Goal: Task Accomplishment & Management: Complete application form

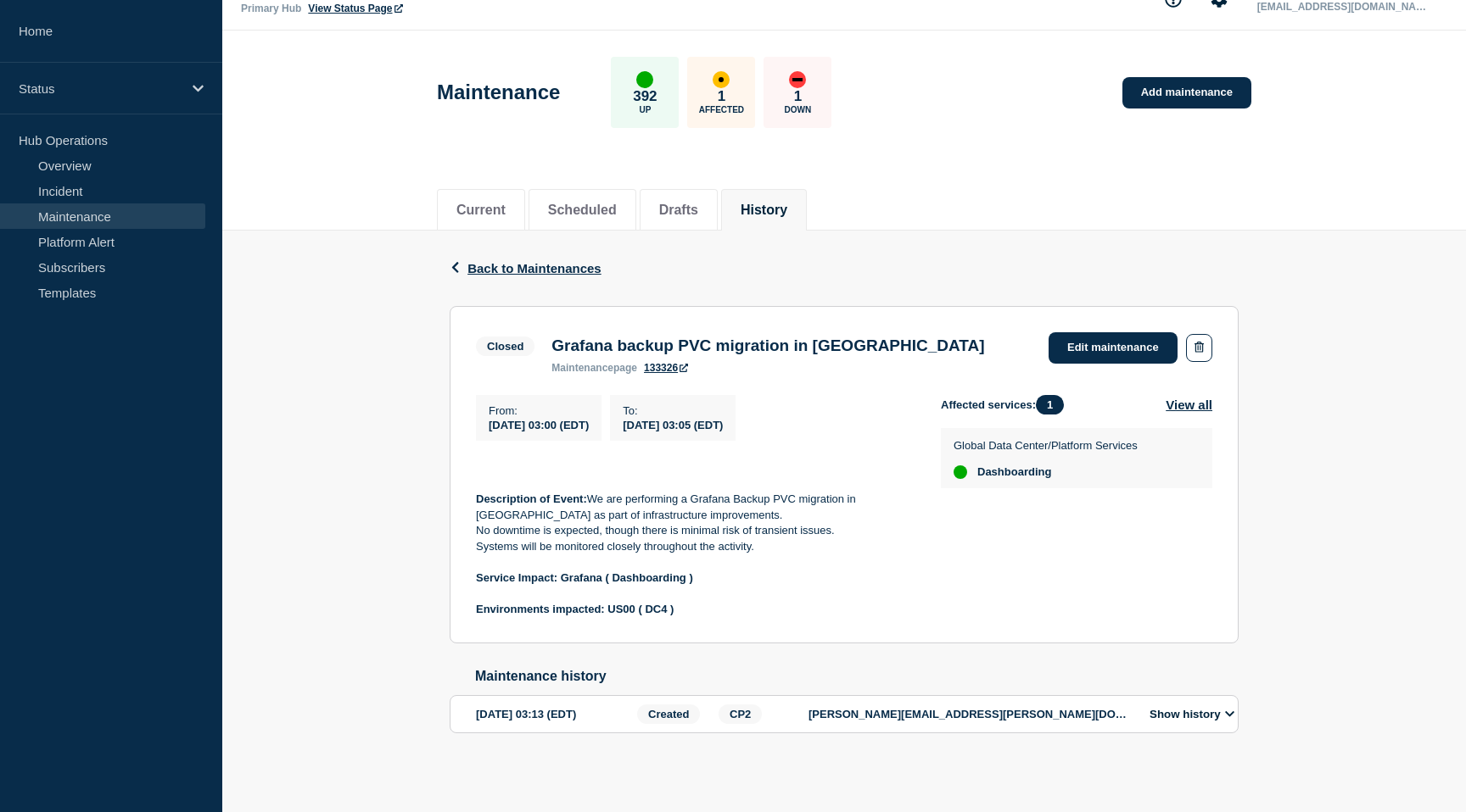
scroll to position [52, 0]
drag, startPoint x: 617, startPoint y: 326, endPoint x: 930, endPoint y: 334, distance: 313.1
click at [930, 334] on div "Closed Grafana backup PVC migration in US00 maintenance page 133326 Edit mainte…" at bounding box center [844, 353] width 737 height 41
copy h3 "backup PVC migration in US00"
click at [1188, 395] on button "View all" at bounding box center [1189, 405] width 47 height 19
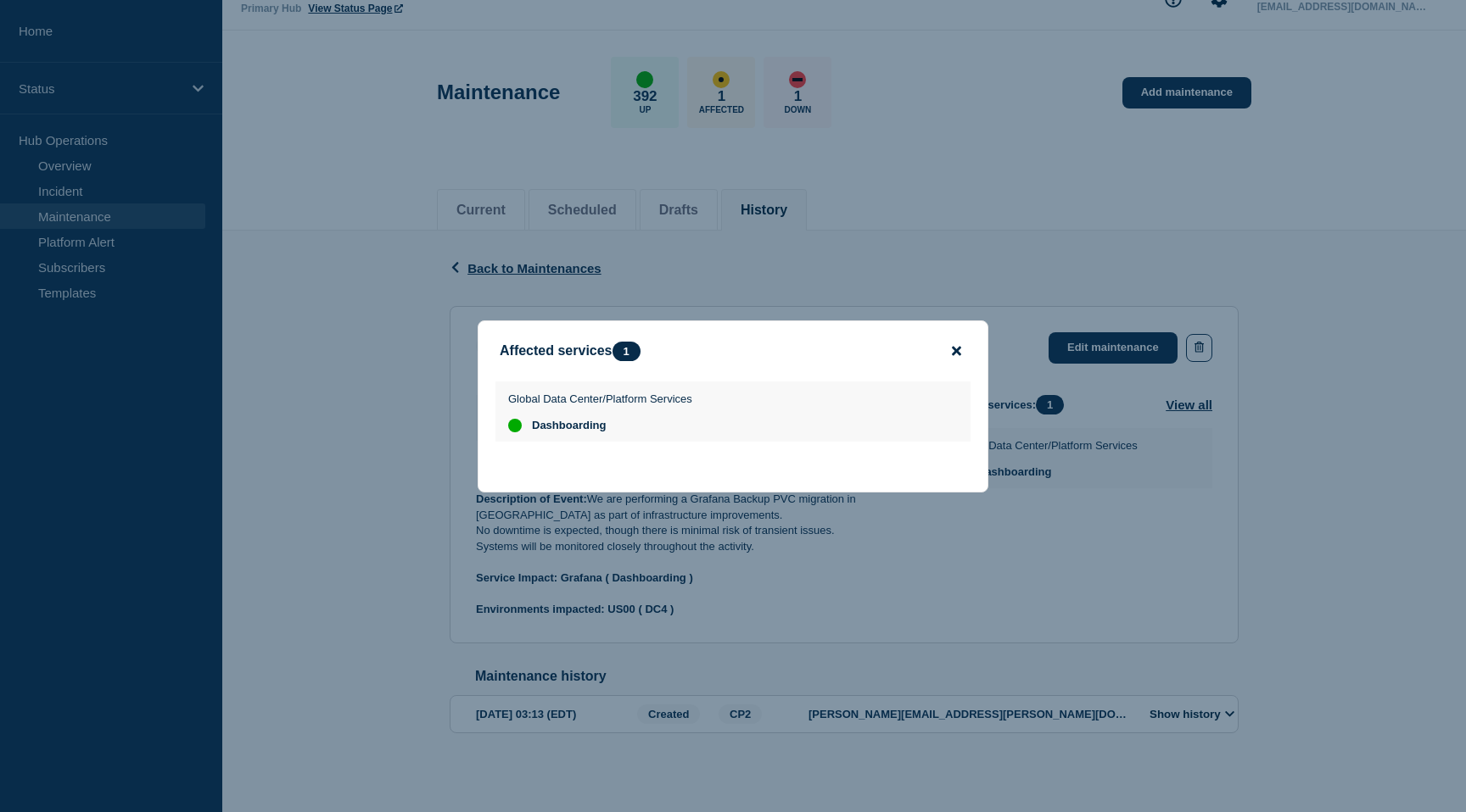
click at [953, 345] on icon "close button" at bounding box center [956, 351] width 10 height 13
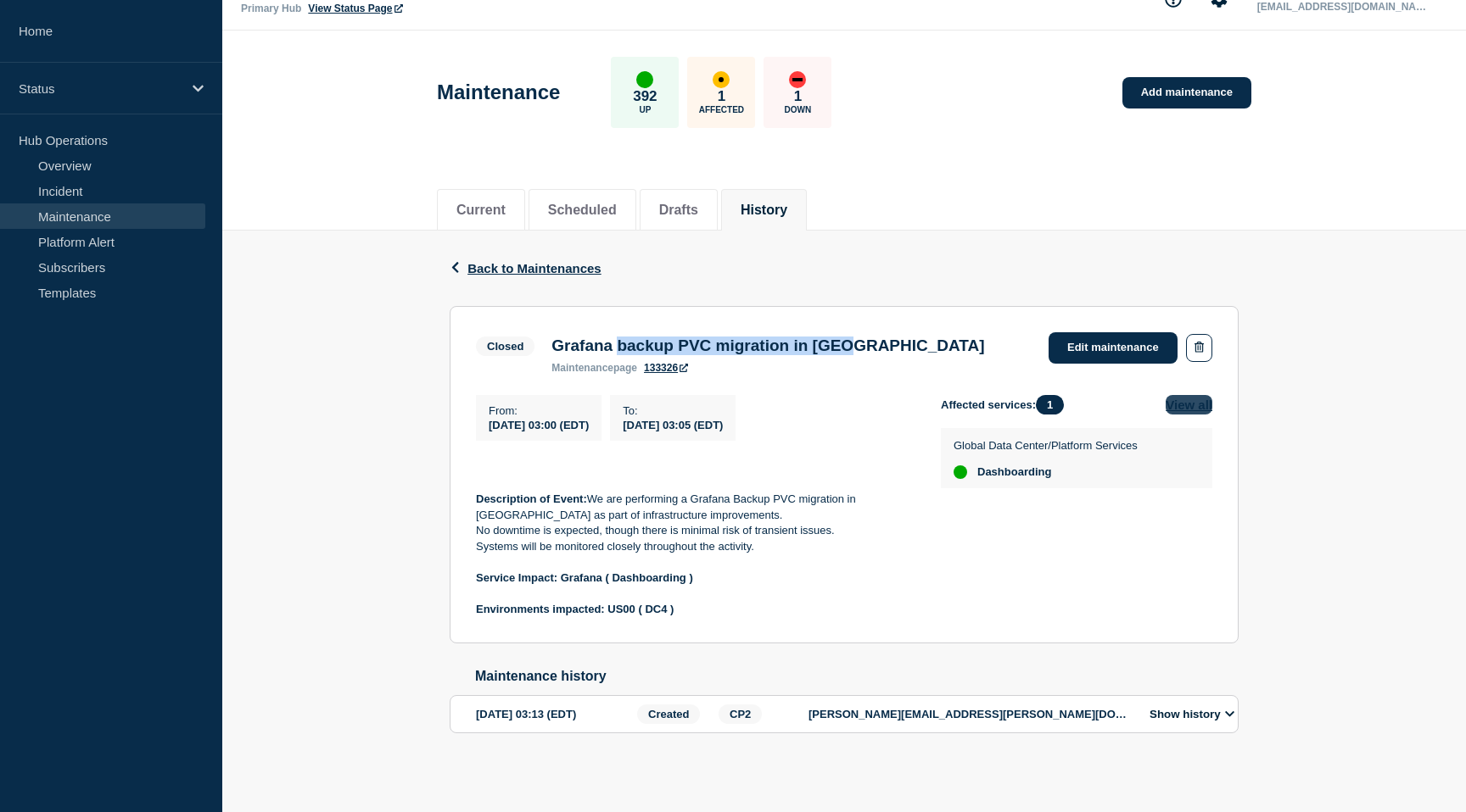
click at [1176, 395] on button "View all" at bounding box center [1189, 405] width 47 height 19
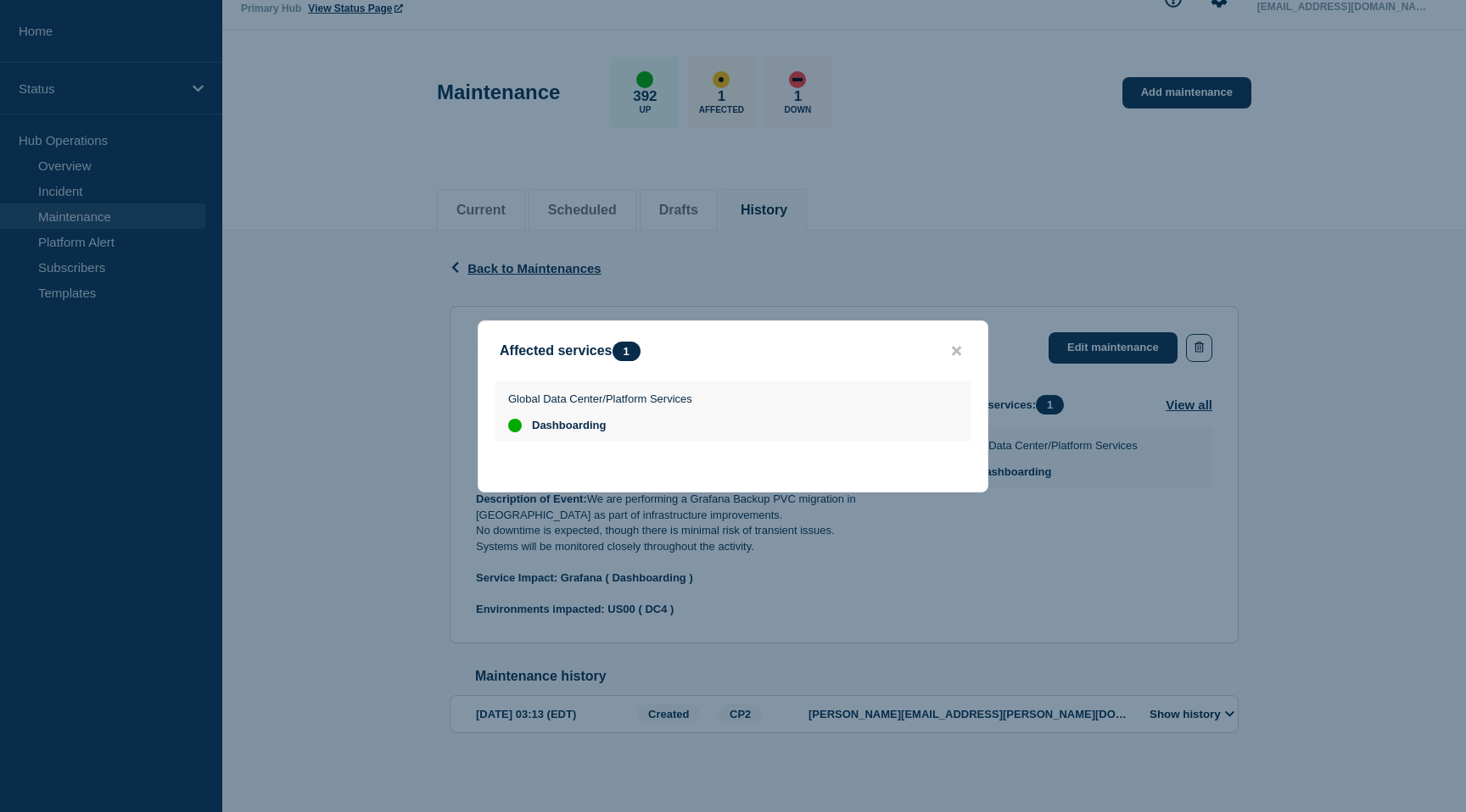
click at [964, 346] on button "close button" at bounding box center [956, 352] width 19 height 16
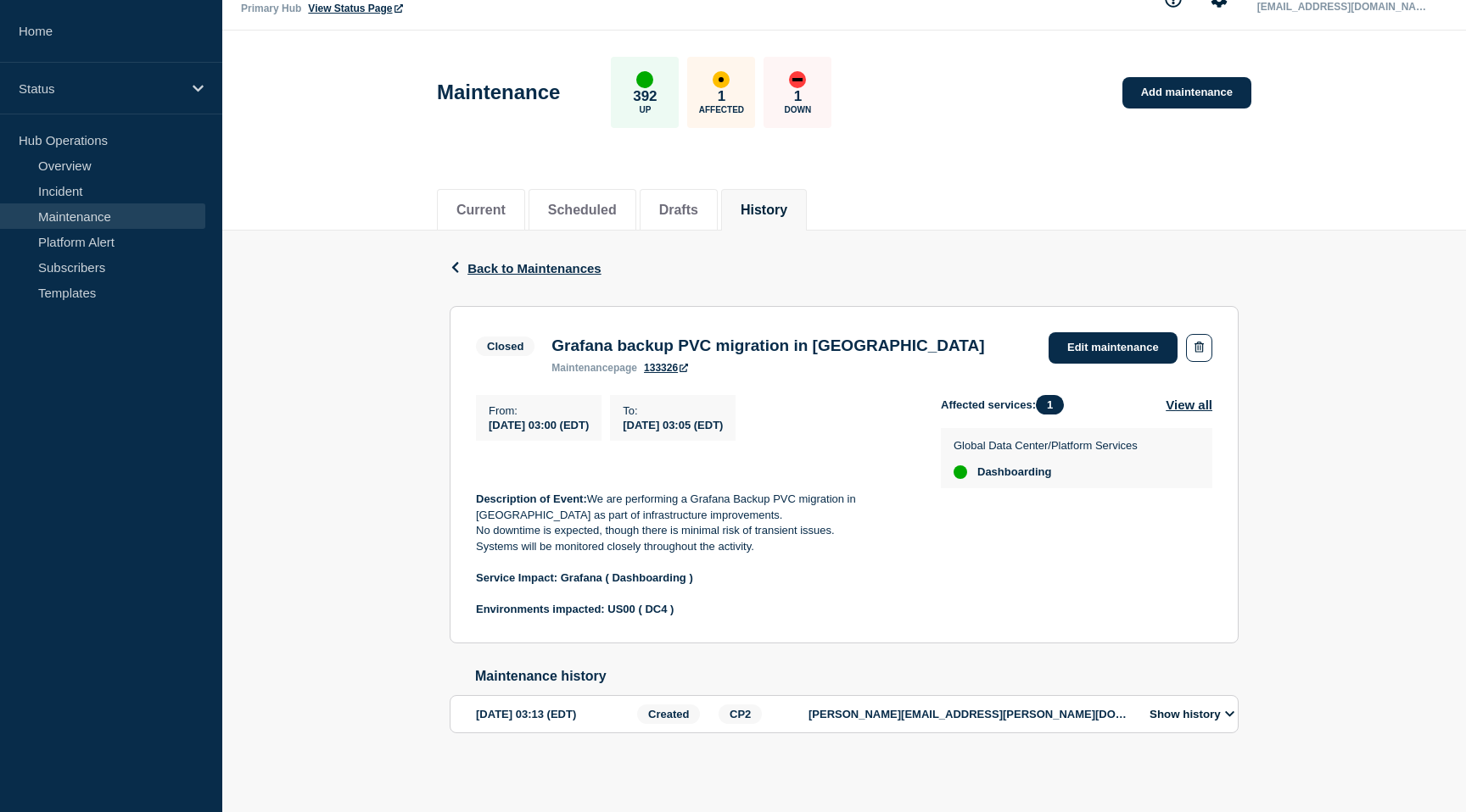
click at [962, 346] on div "Closed Grafana backup PVC migration in US00 maintenance page 133326 Edit mainte…" at bounding box center [844, 353] width 737 height 41
click at [1076, 332] on link "Edit maintenance" at bounding box center [1113, 348] width 129 height 32
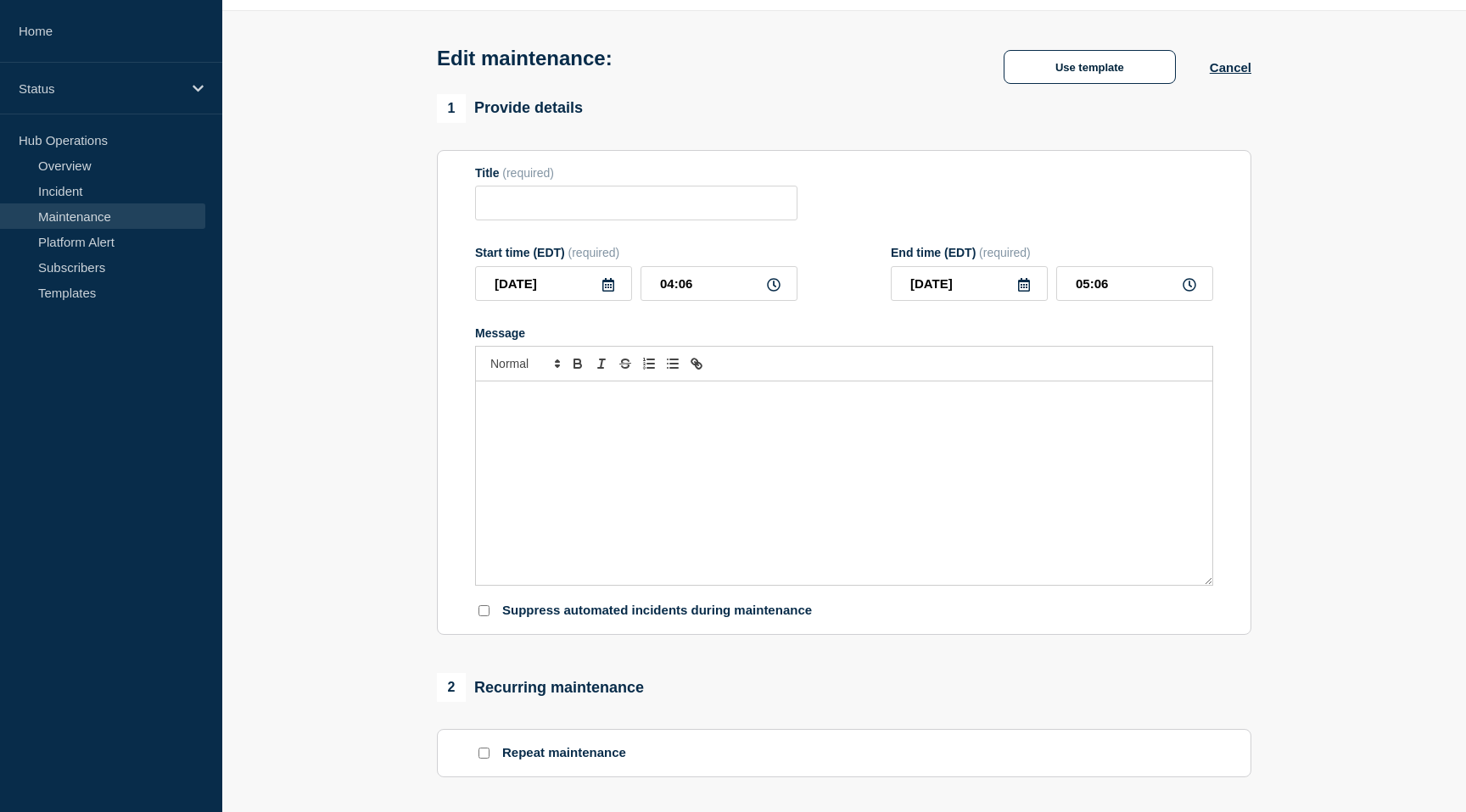
type input "Grafana backup PVC migration in US00"
type input "2025-08-22"
type input "03:00"
type input "2025-08-22"
type input "03:05"
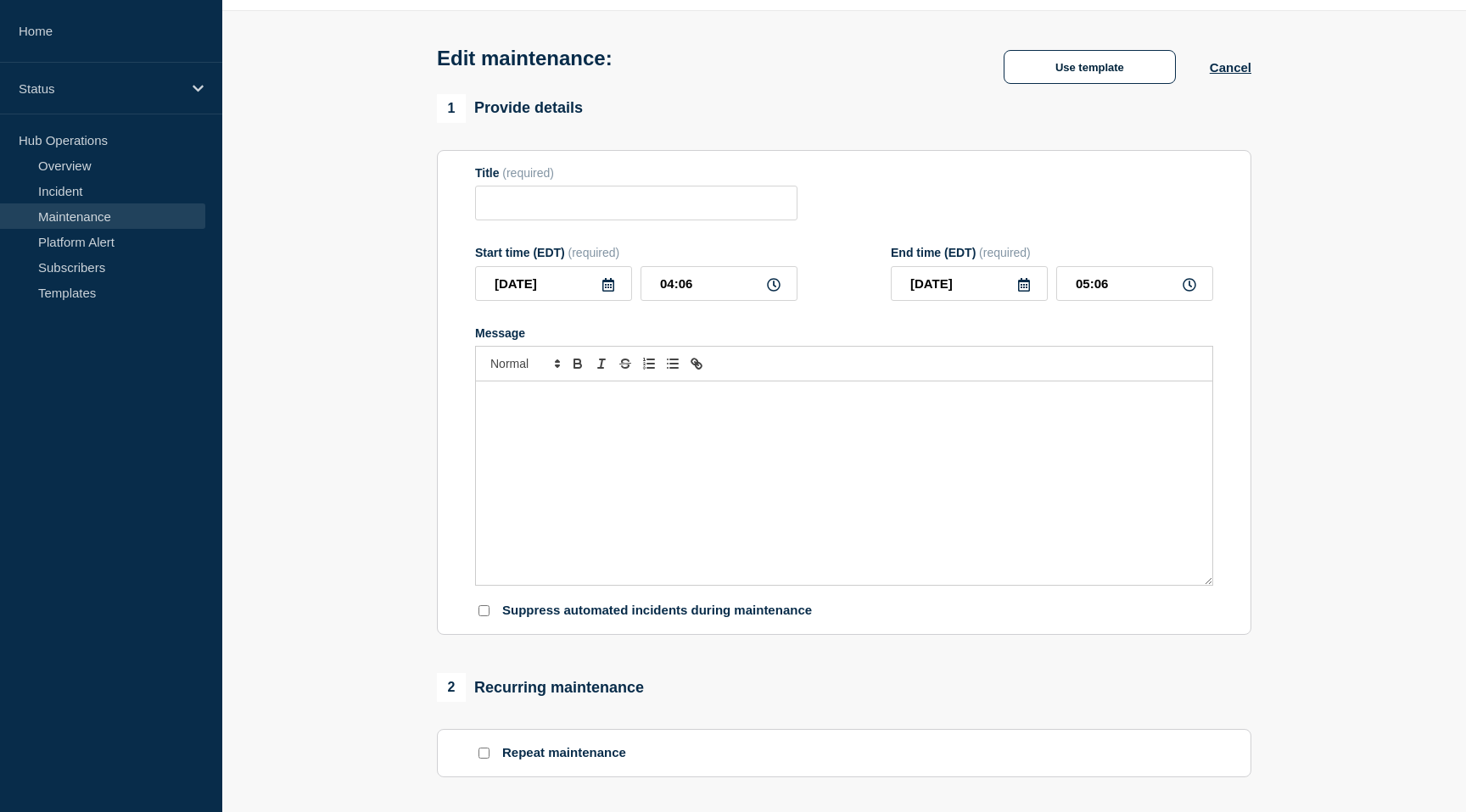
checkbox input "true"
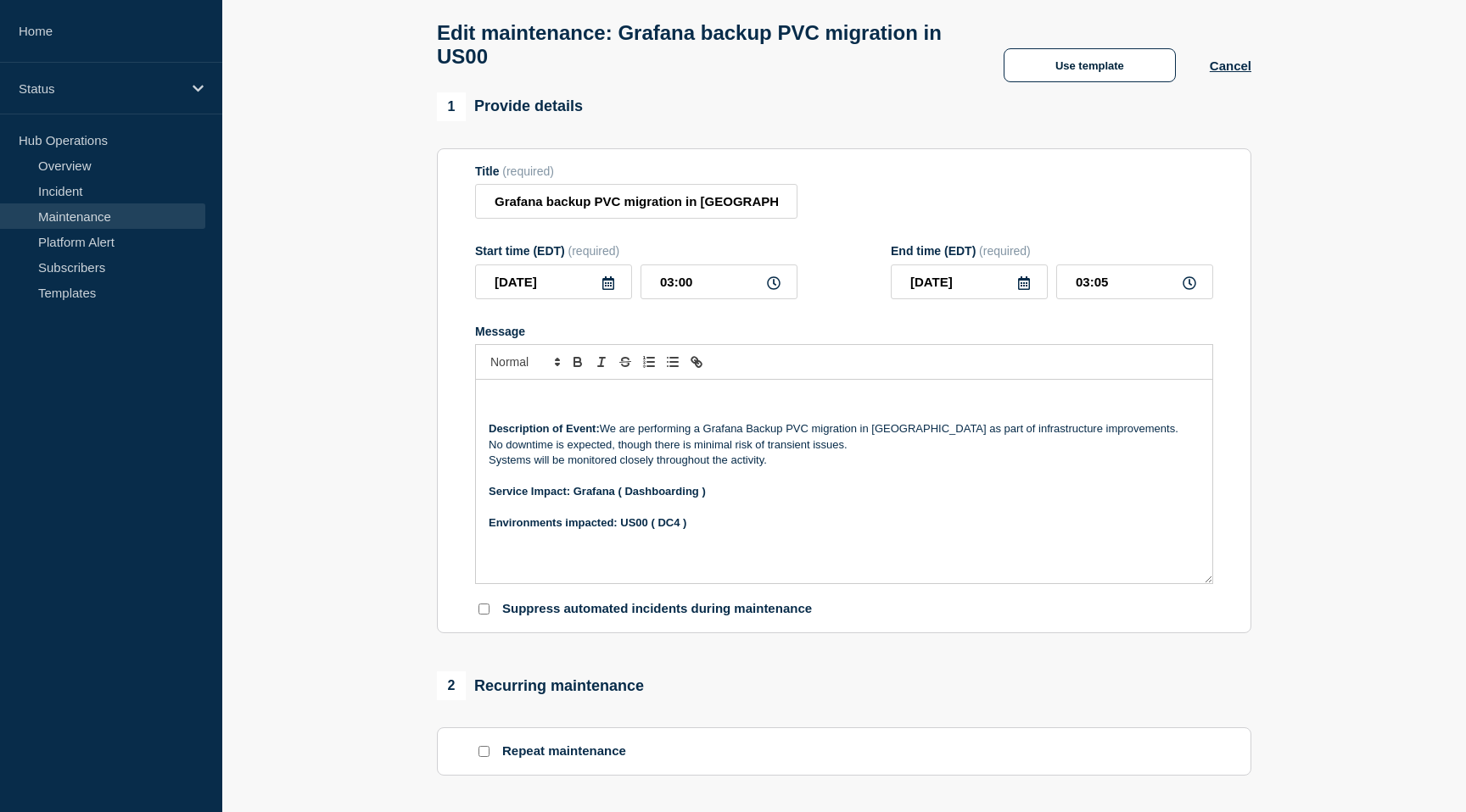
scroll to position [78, 0]
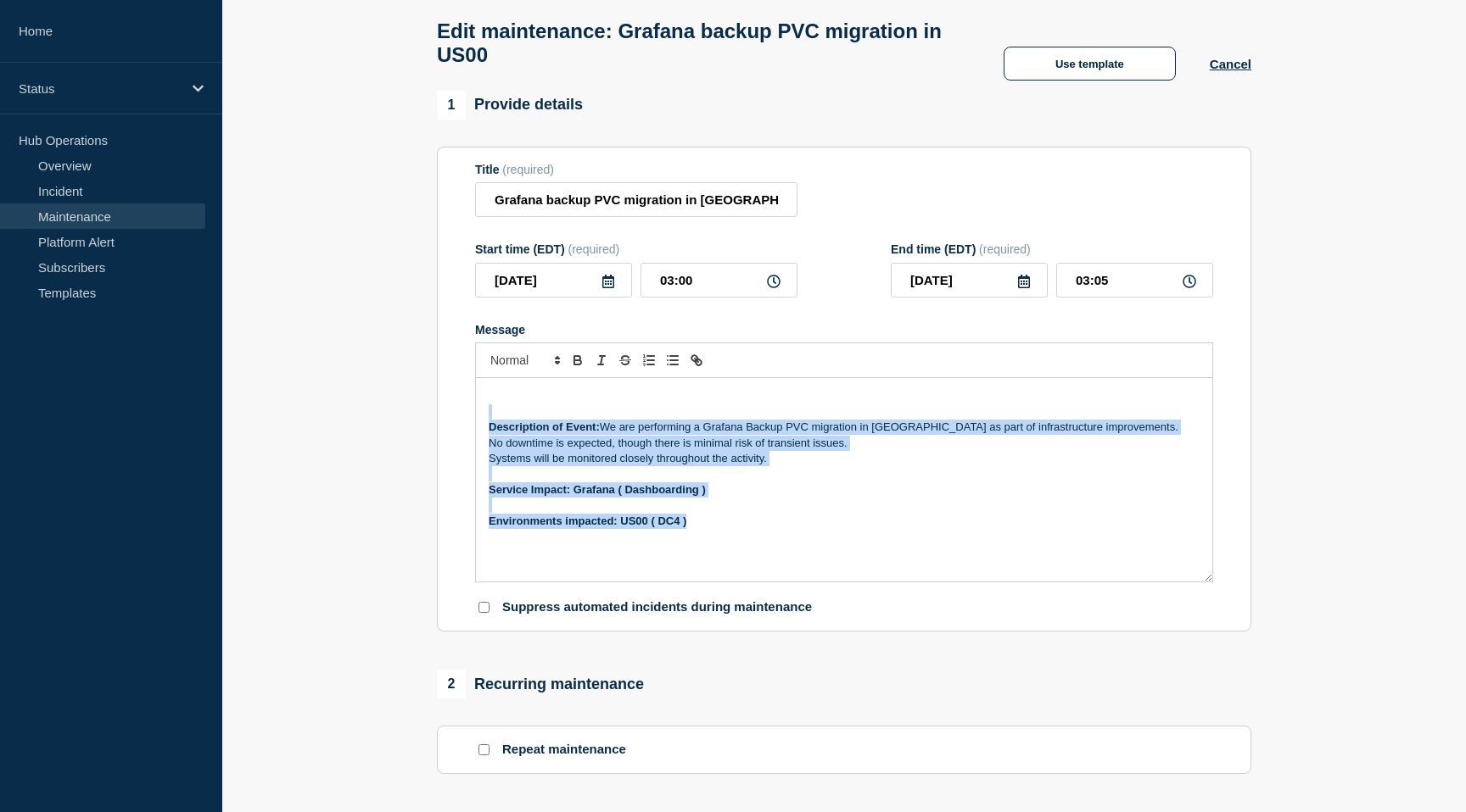
drag, startPoint x: 695, startPoint y: 545, endPoint x: 493, endPoint y: 436, distance: 229.5
click at [493, 436] on div "Description of Event: We are performing a Grafana Backup PVC migration in US00 …" at bounding box center [844, 480] width 737 height 204
copy div "Description of Event: We are performing a Grafana Backup PVC migration in US00 …"
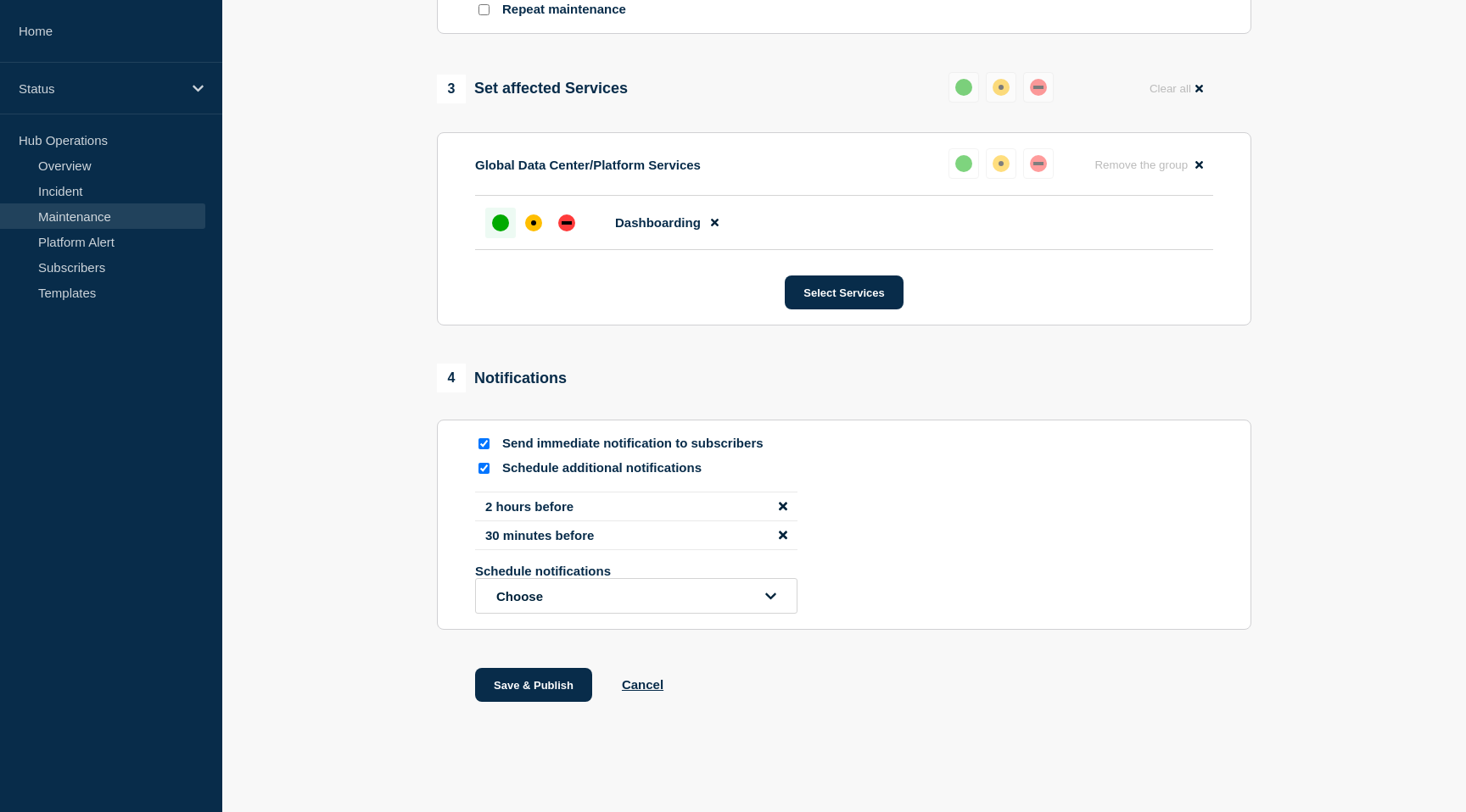
scroll to position [847, 0]
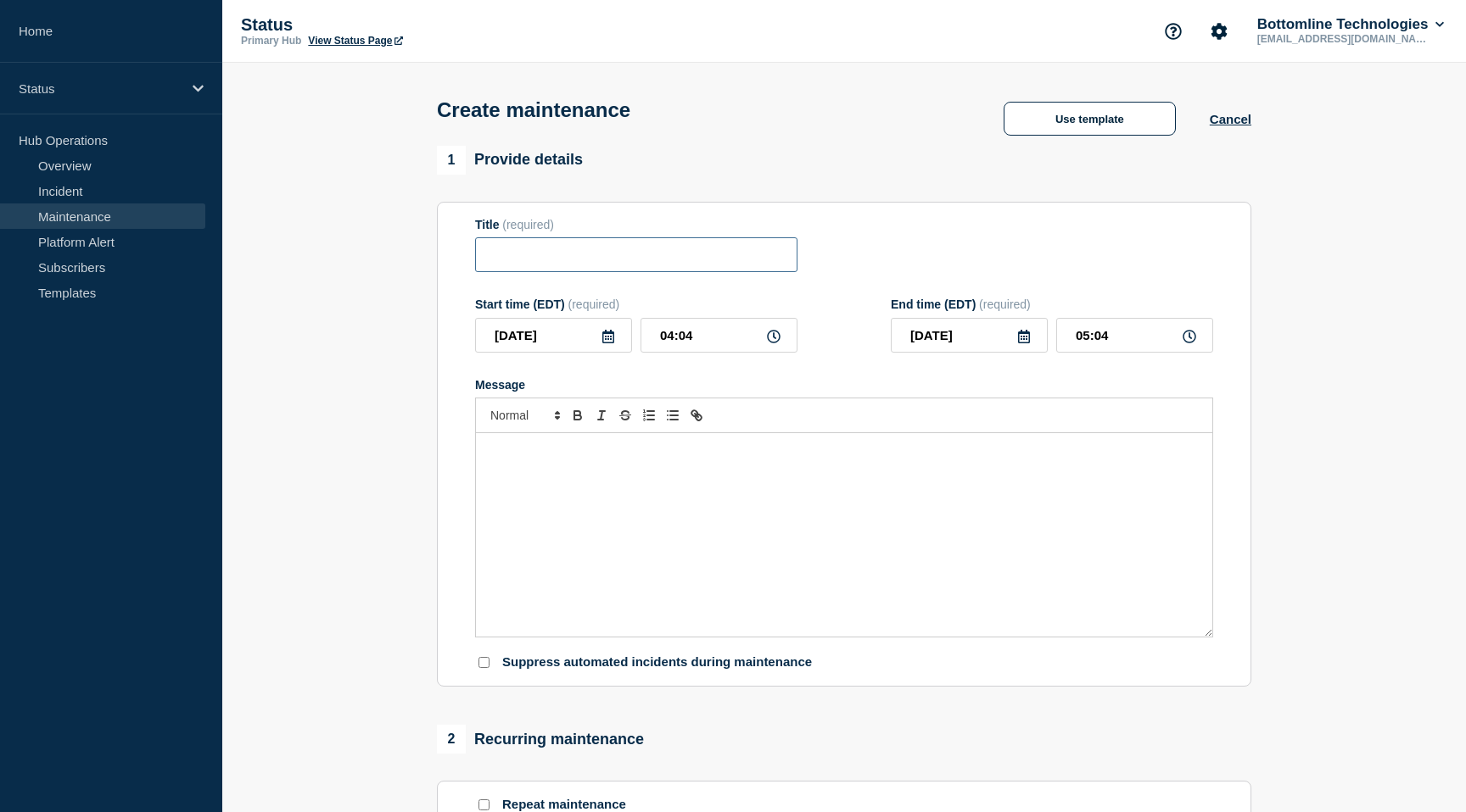
click at [516, 259] on input "Title" at bounding box center [637, 254] width 323 height 34
paste input "backup PVC migration in US00"
click at [493, 259] on input "backup PVC migration in US00" at bounding box center [637, 254] width 323 height 34
click at [756, 264] on input "SRE-OTEL backup PVC migration in US00" at bounding box center [637, 254] width 323 height 34
type input "SRE-OTEL backup PVC migration in [GEOGRAPHIC_DATA]"
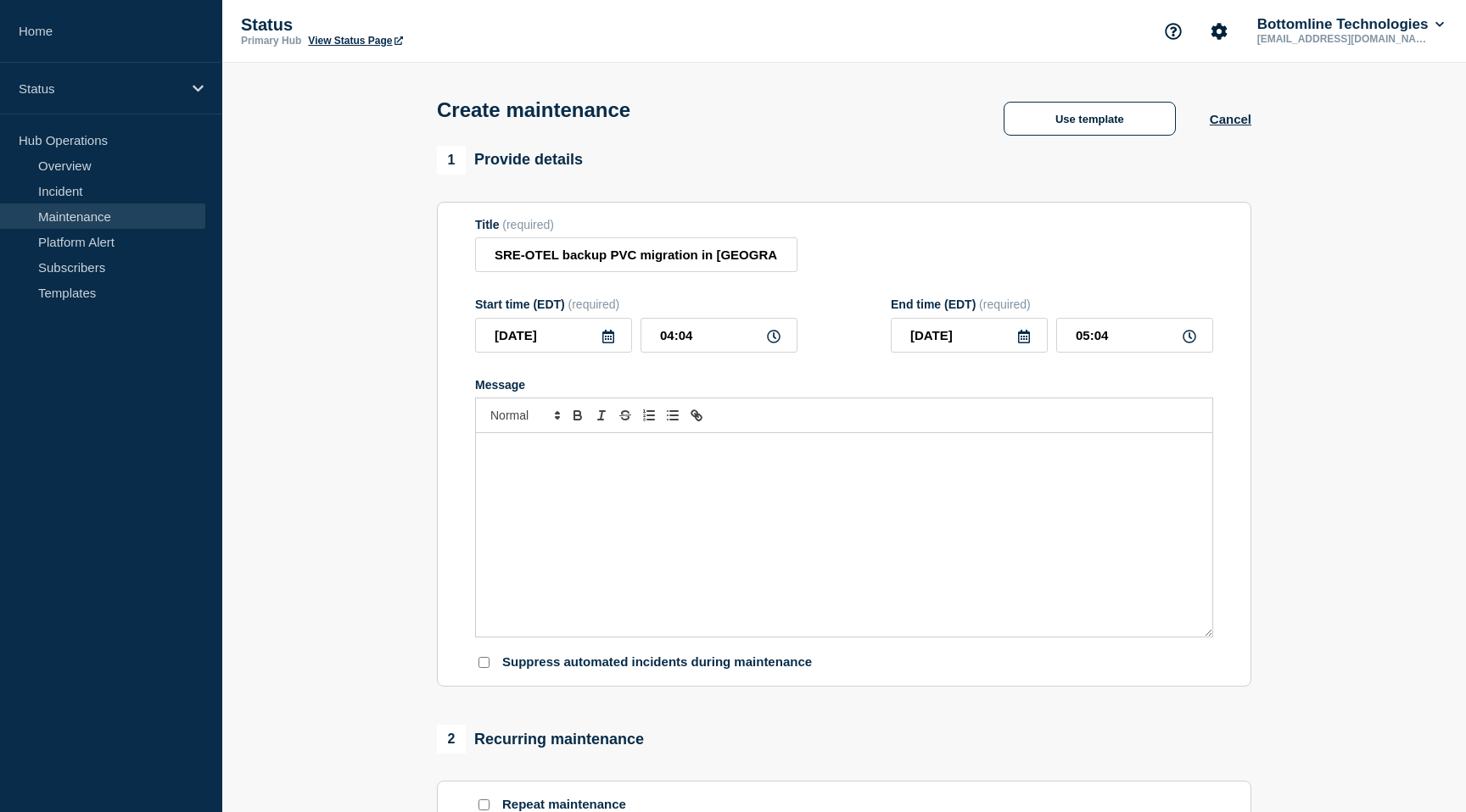
click at [610, 344] on icon at bounding box center [608, 336] width 11 height 13
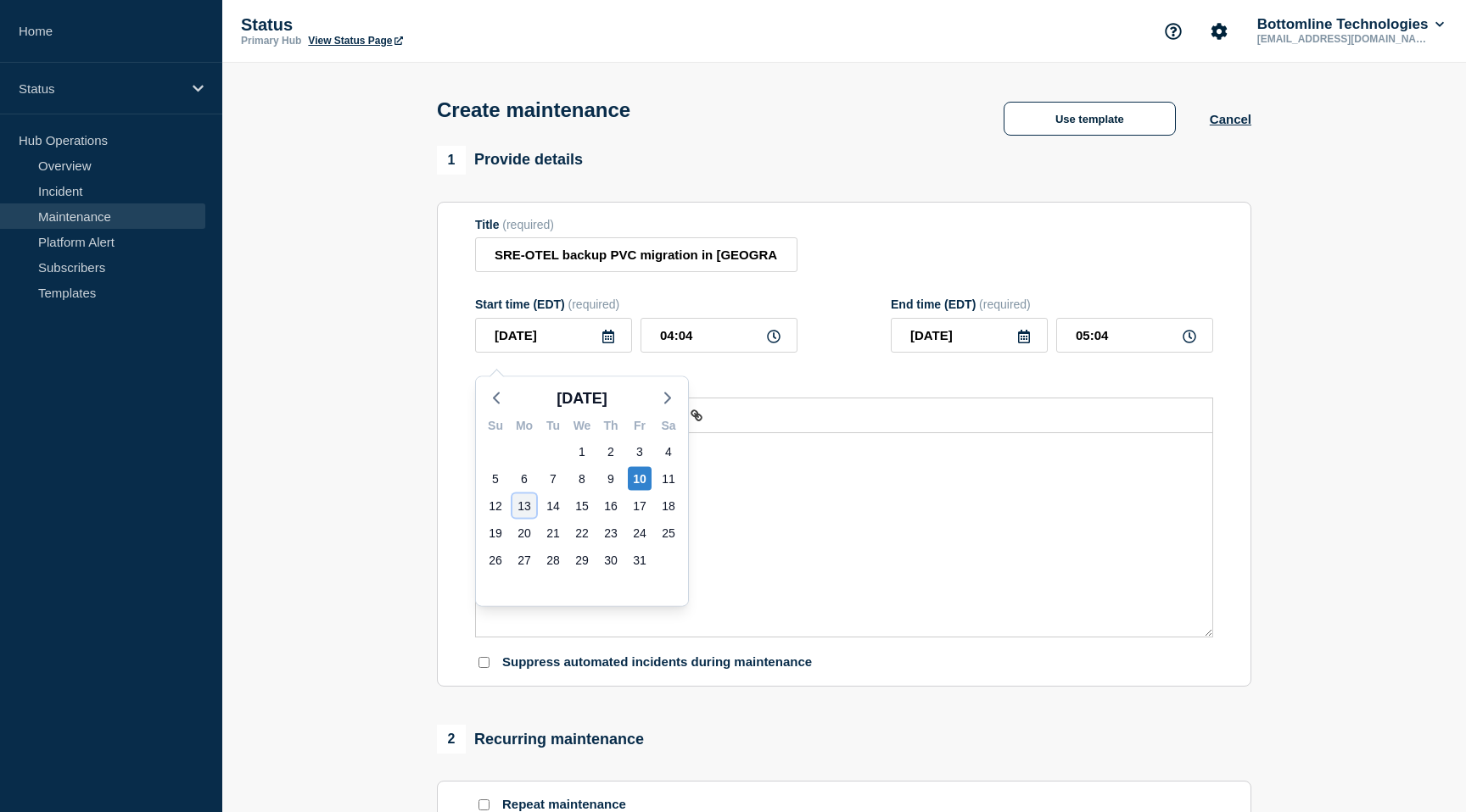
click at [518, 505] on div "13" at bounding box center [524, 506] width 24 height 24
type input "[DATE]"
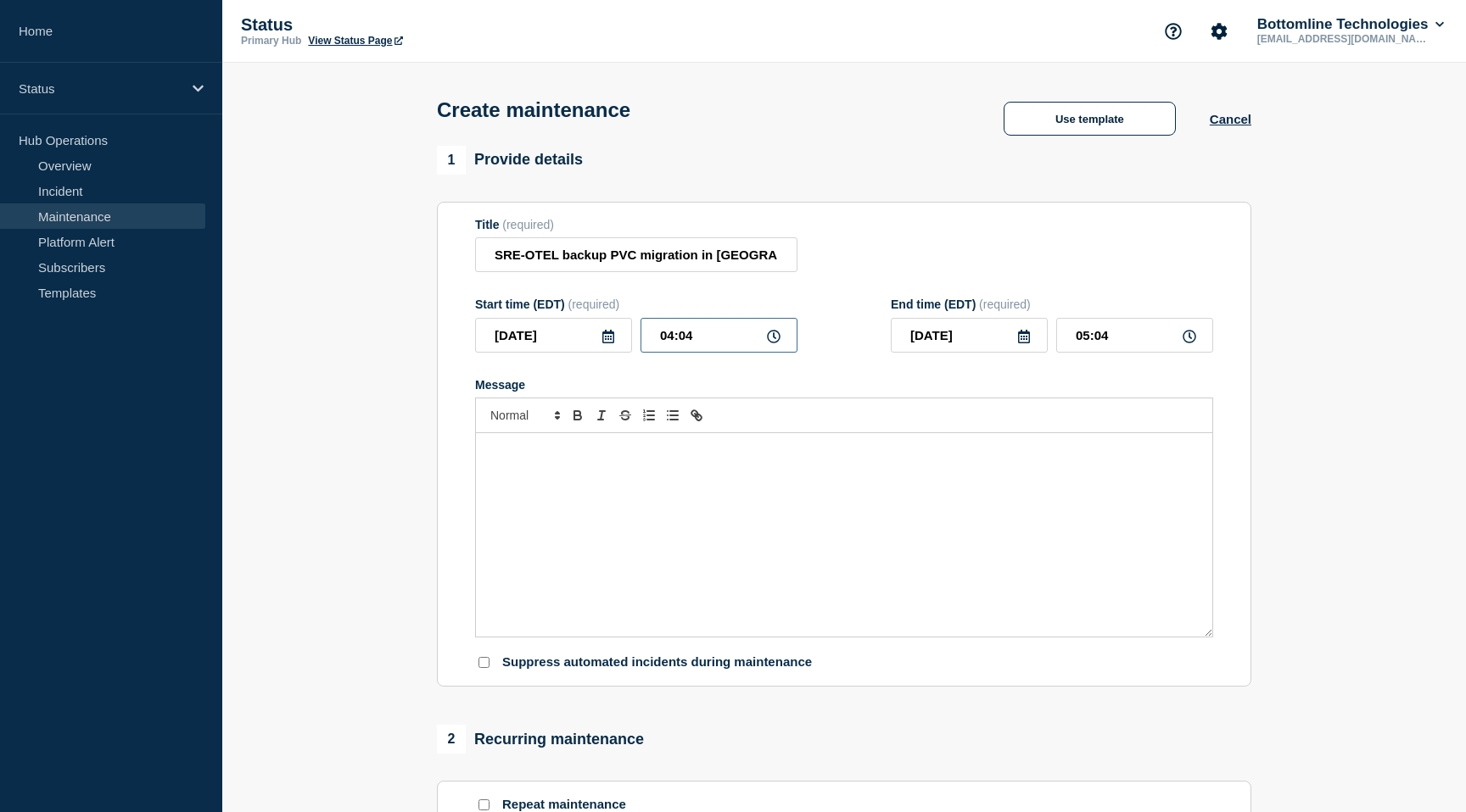
click at [698, 353] on input "04:04" at bounding box center [719, 335] width 157 height 34
click at [775, 344] on icon at bounding box center [774, 336] width 13 height 13
click at [770, 344] on icon at bounding box center [774, 336] width 13 height 13
click at [673, 348] on input "04:04" at bounding box center [719, 335] width 157 height 34
type input "03:04"
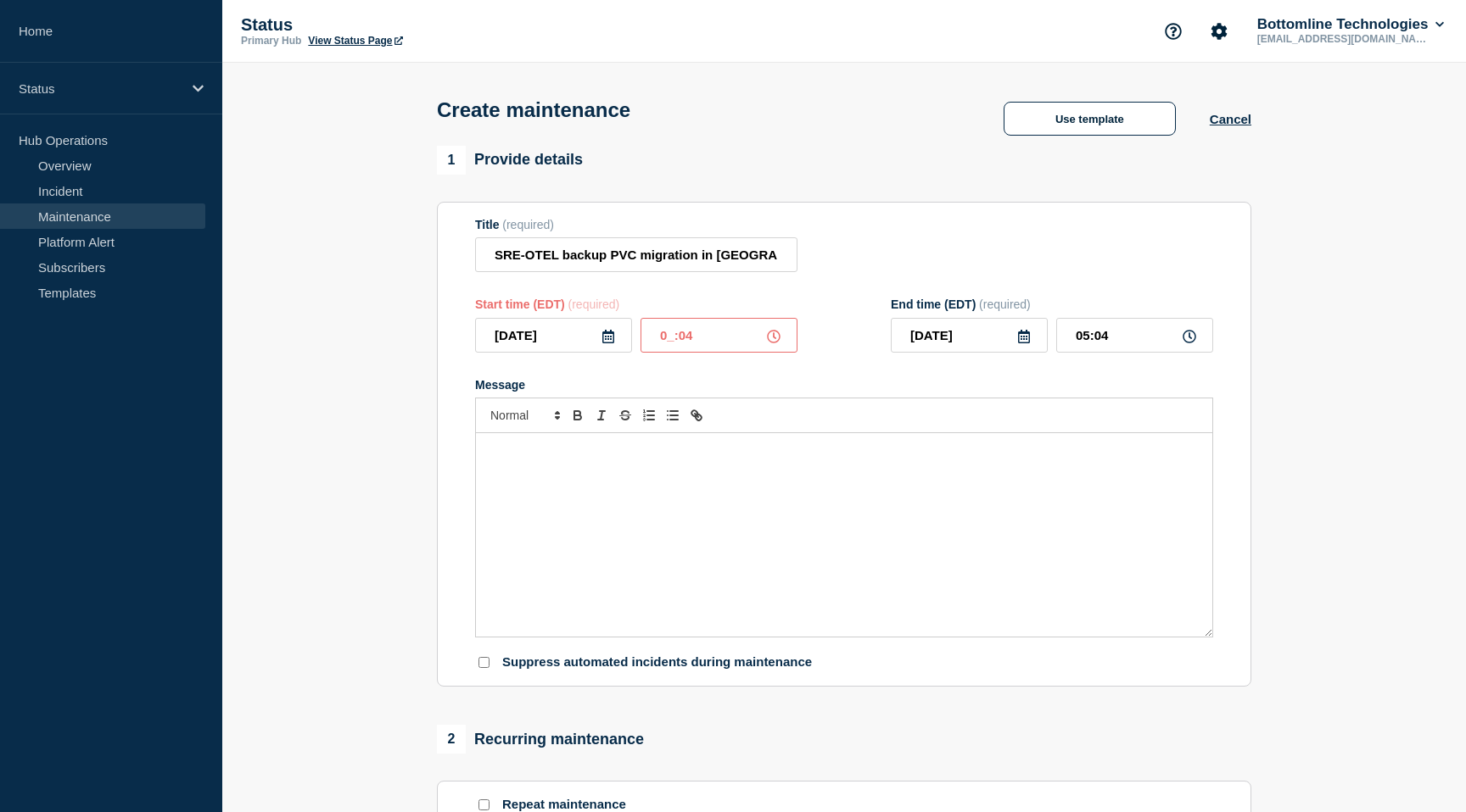
type input "04:04"
click at [708, 344] on input "03:04" at bounding box center [719, 335] width 157 height 34
type input "03:05"
type input "04:05"
click at [1188, 344] on icon at bounding box center [1189, 336] width 13 height 13
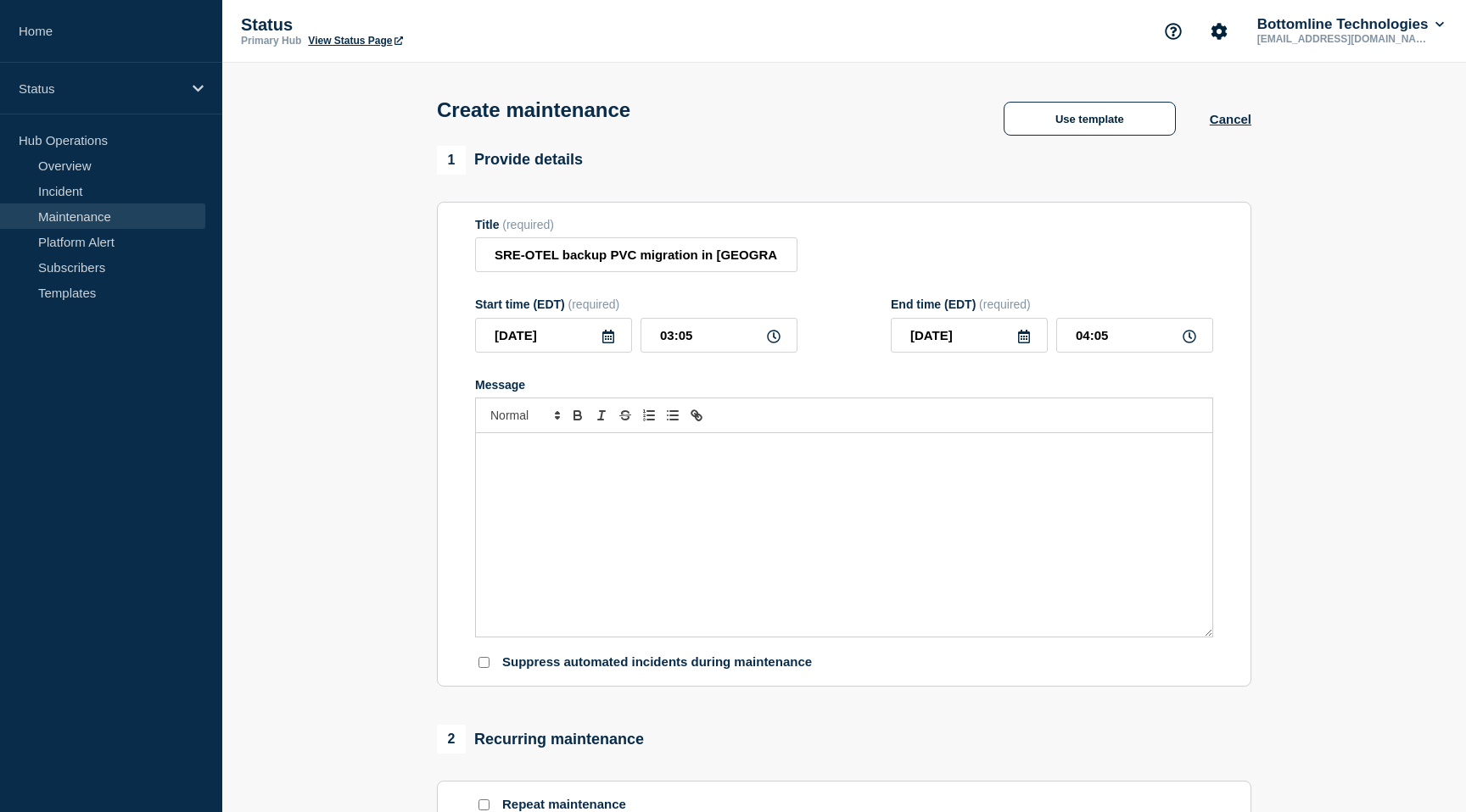
click at [524, 483] on div "Message" at bounding box center [844, 535] width 737 height 204
paste div "Message"
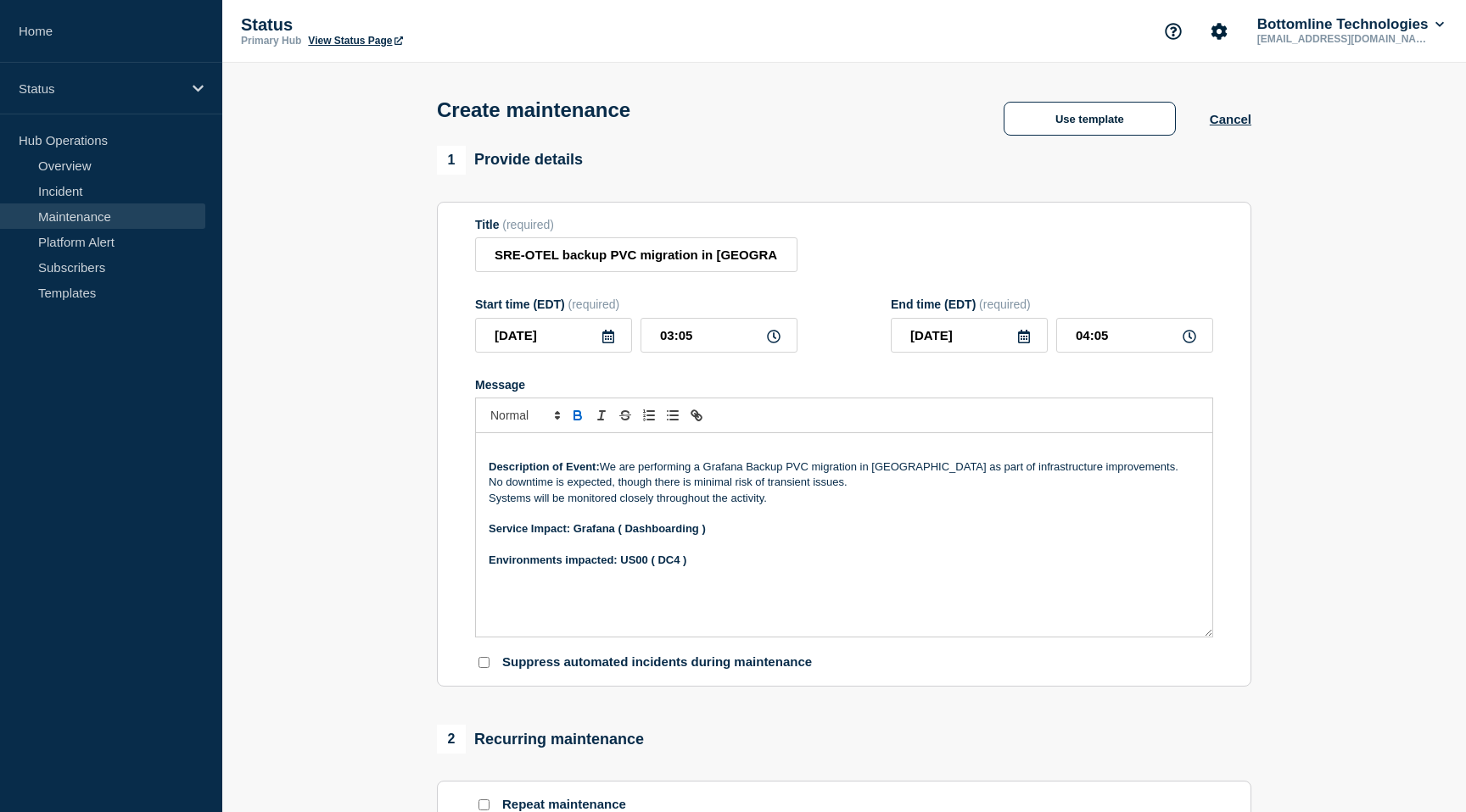
click at [744, 475] on p "Description of Event: We are performing a Grafana Backup PVC migration in [GEOG…" at bounding box center [844, 466] width 711 height 15
click at [898, 475] on p "Description of Event: We are performing a sre-otel Backup PVC migration in [GEO…" at bounding box center [844, 466] width 711 height 15
click at [645, 567] on strong "Environments impacted: US00 ( DC4 )" at bounding box center [587, 560] width 198 height 12
click at [679, 567] on strong "Environments impacted: US01 ( DC4 )" at bounding box center [587, 560] width 198 height 12
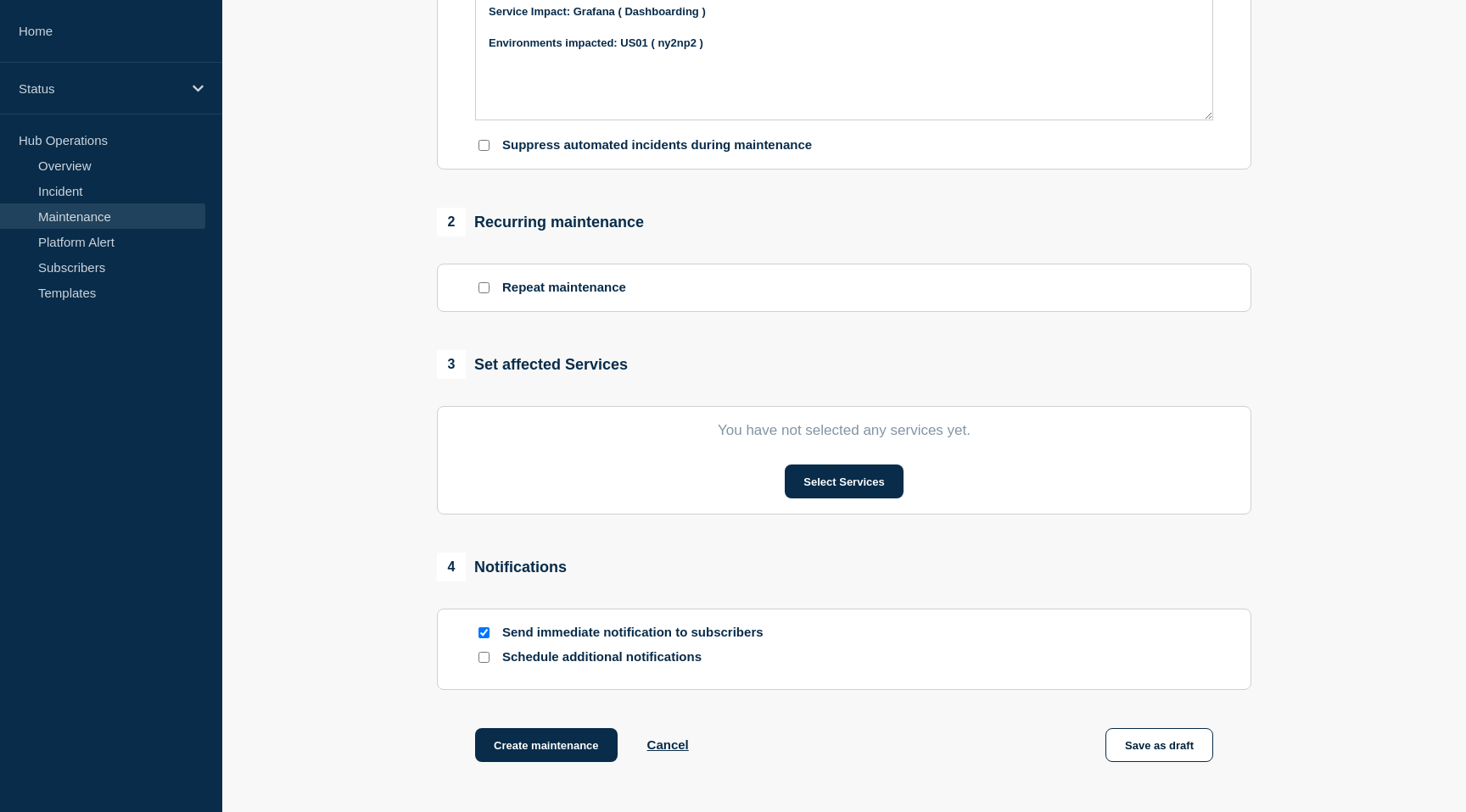
scroll to position [543, 0]
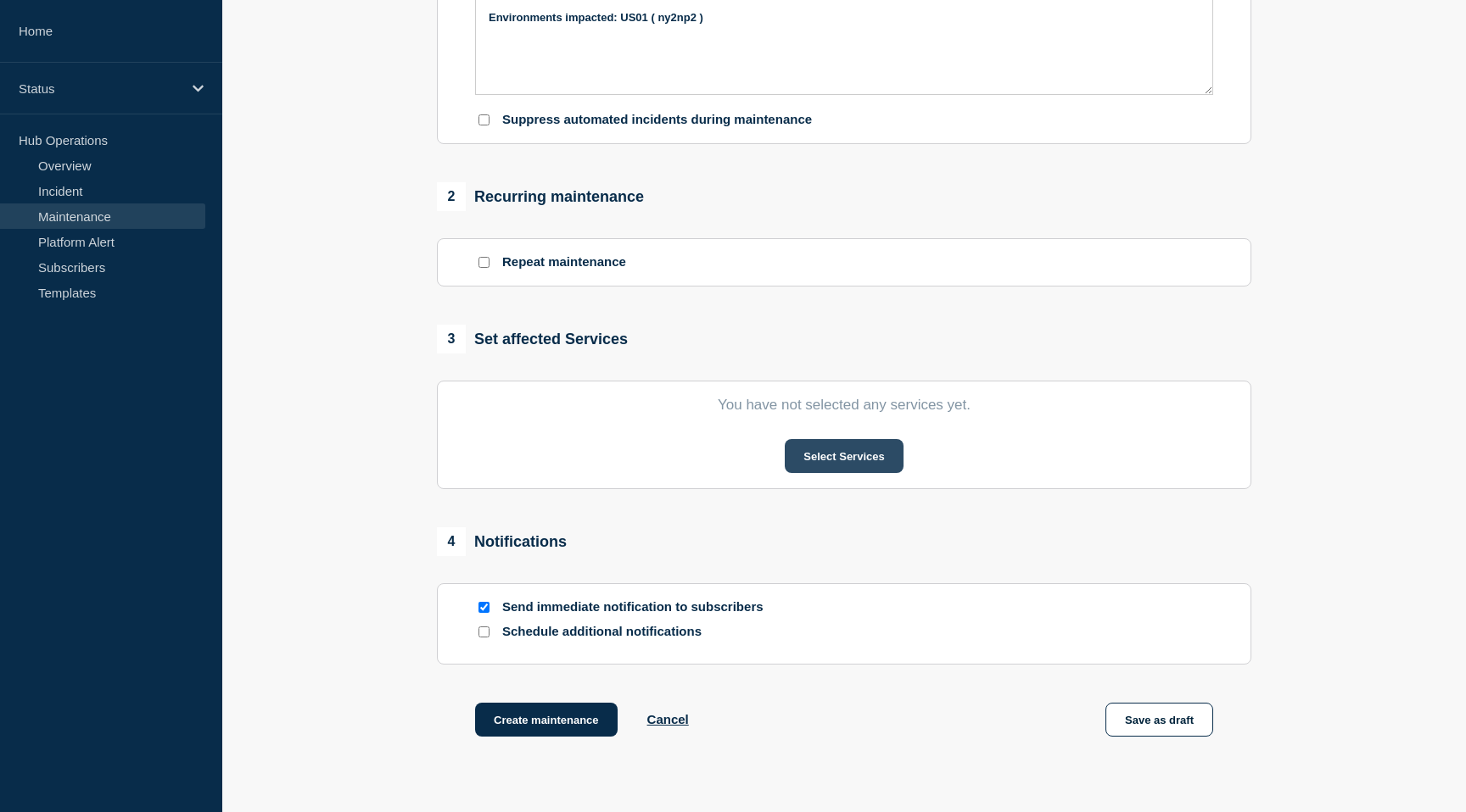
click at [854, 470] on button "Select Services" at bounding box center [844, 456] width 118 height 34
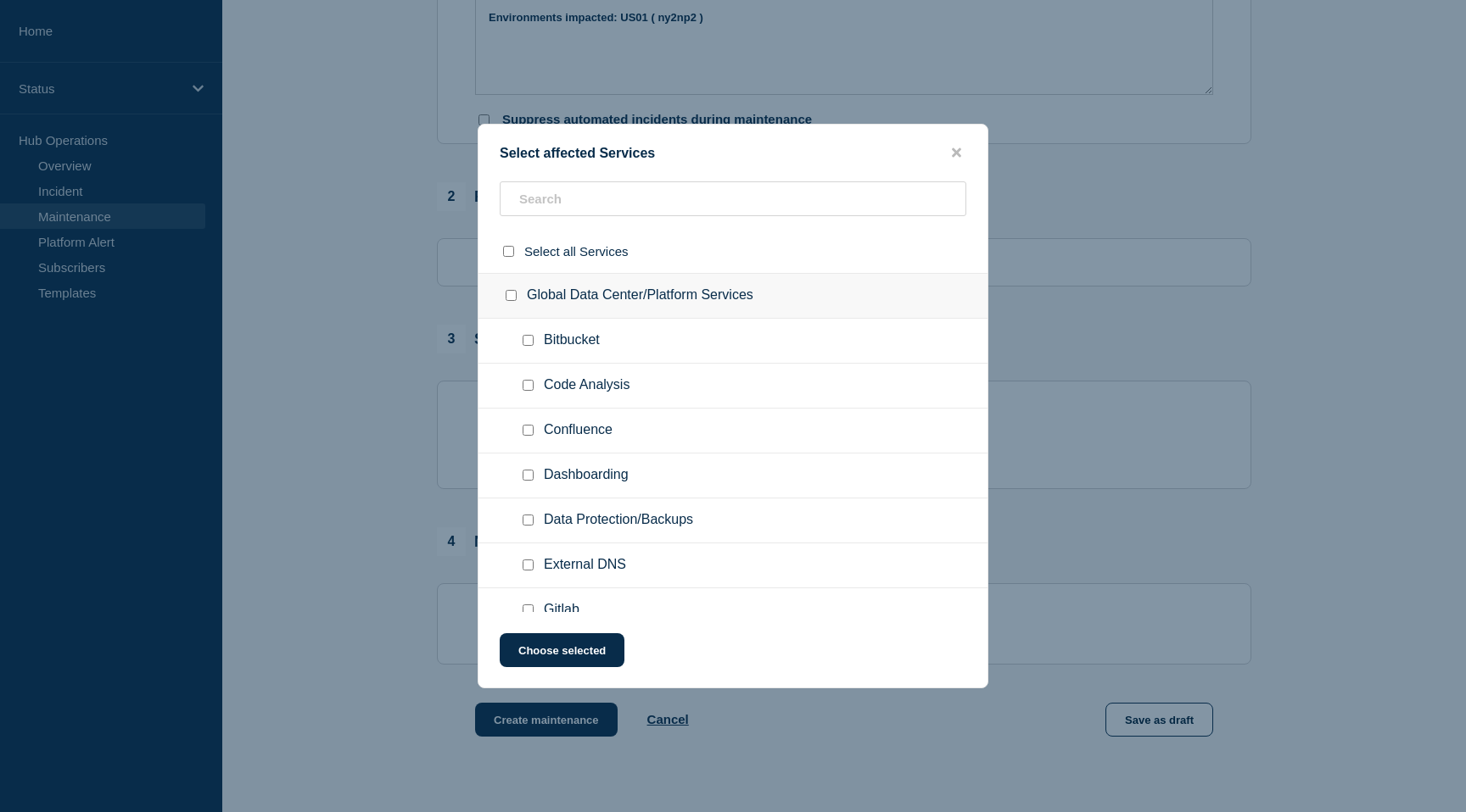
click at [512, 300] on input "Global Data Center/Platform Services checkbox" at bounding box center [511, 295] width 11 height 11
checkbox input "true"
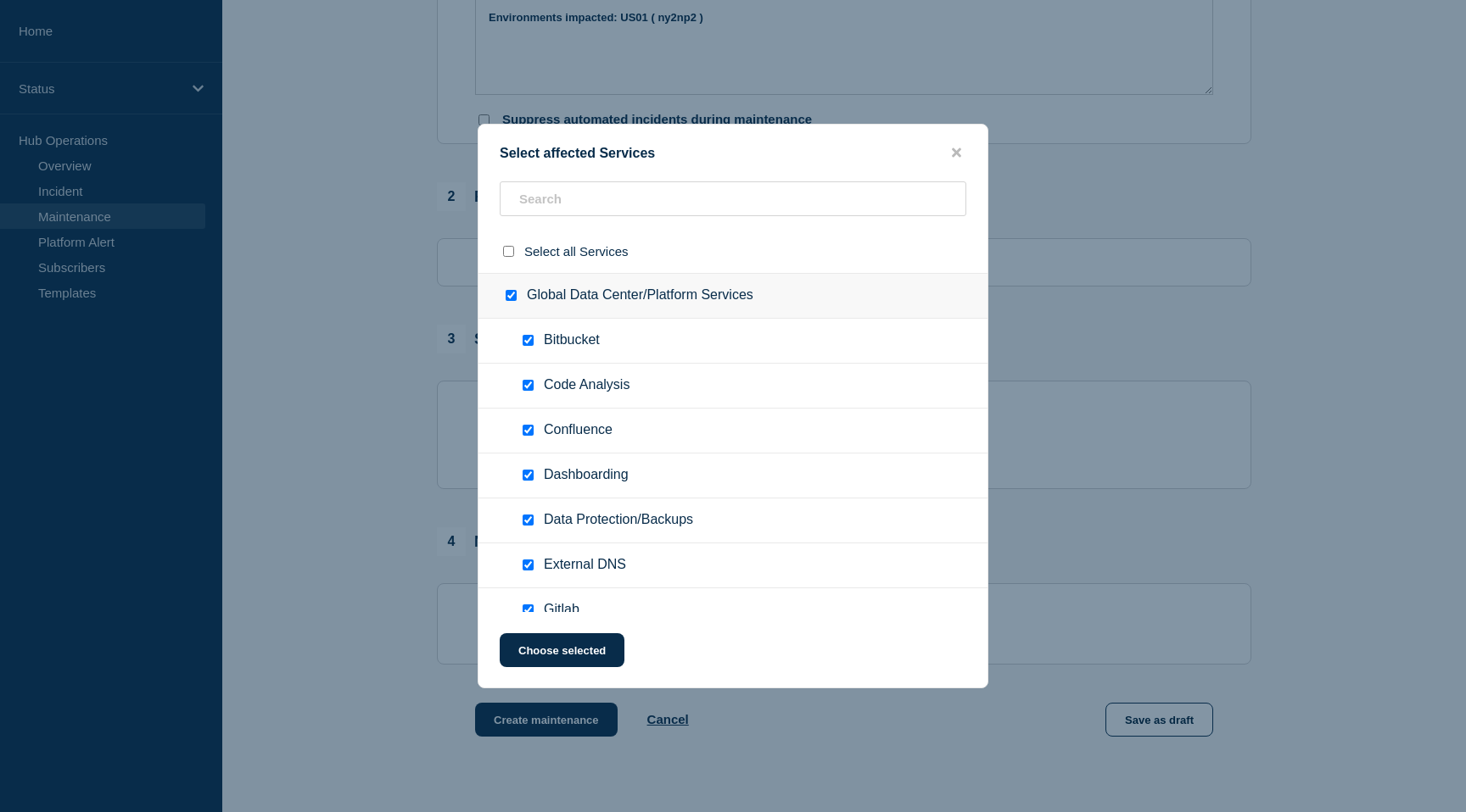
checkbox input "true"
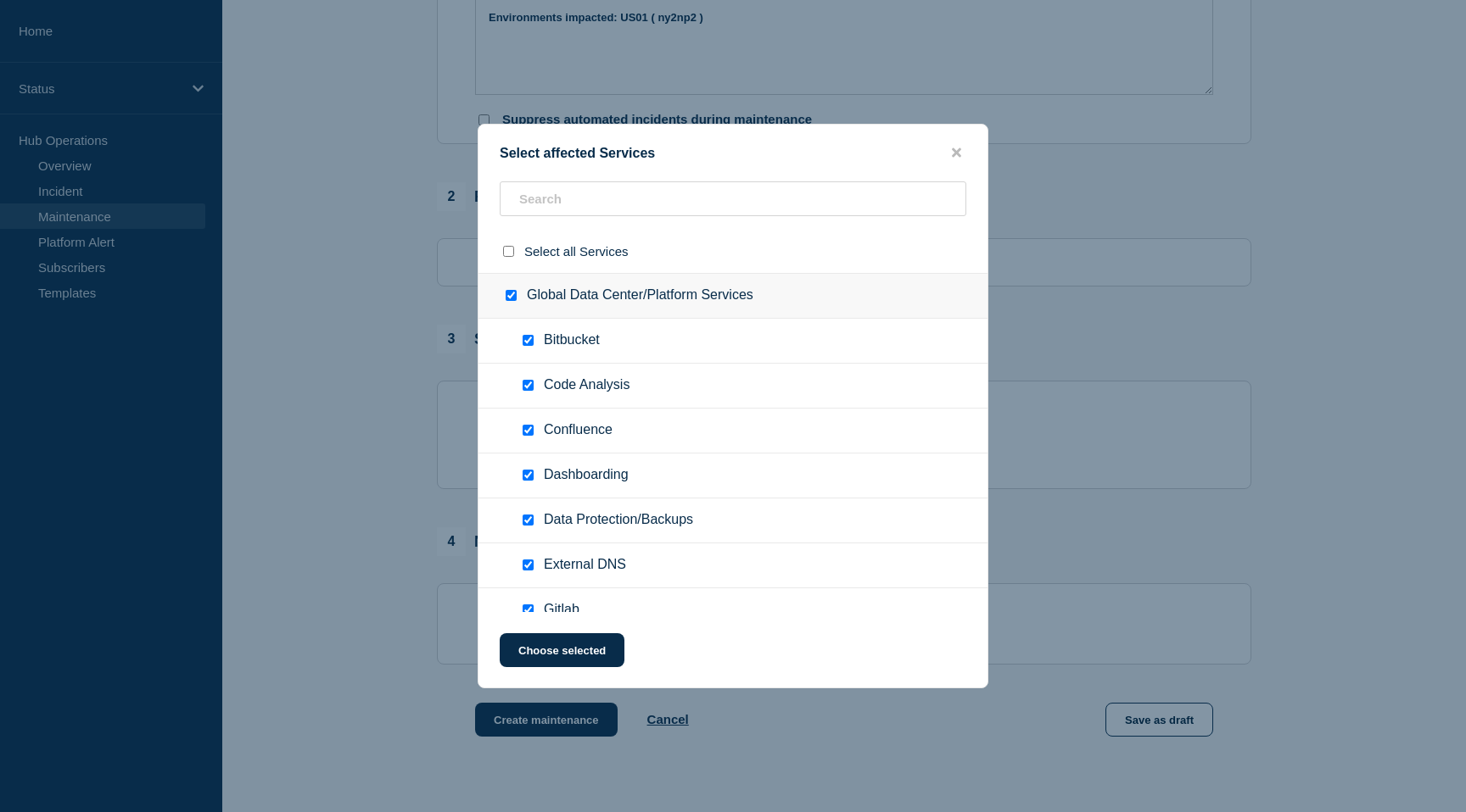
checkbox input "true"
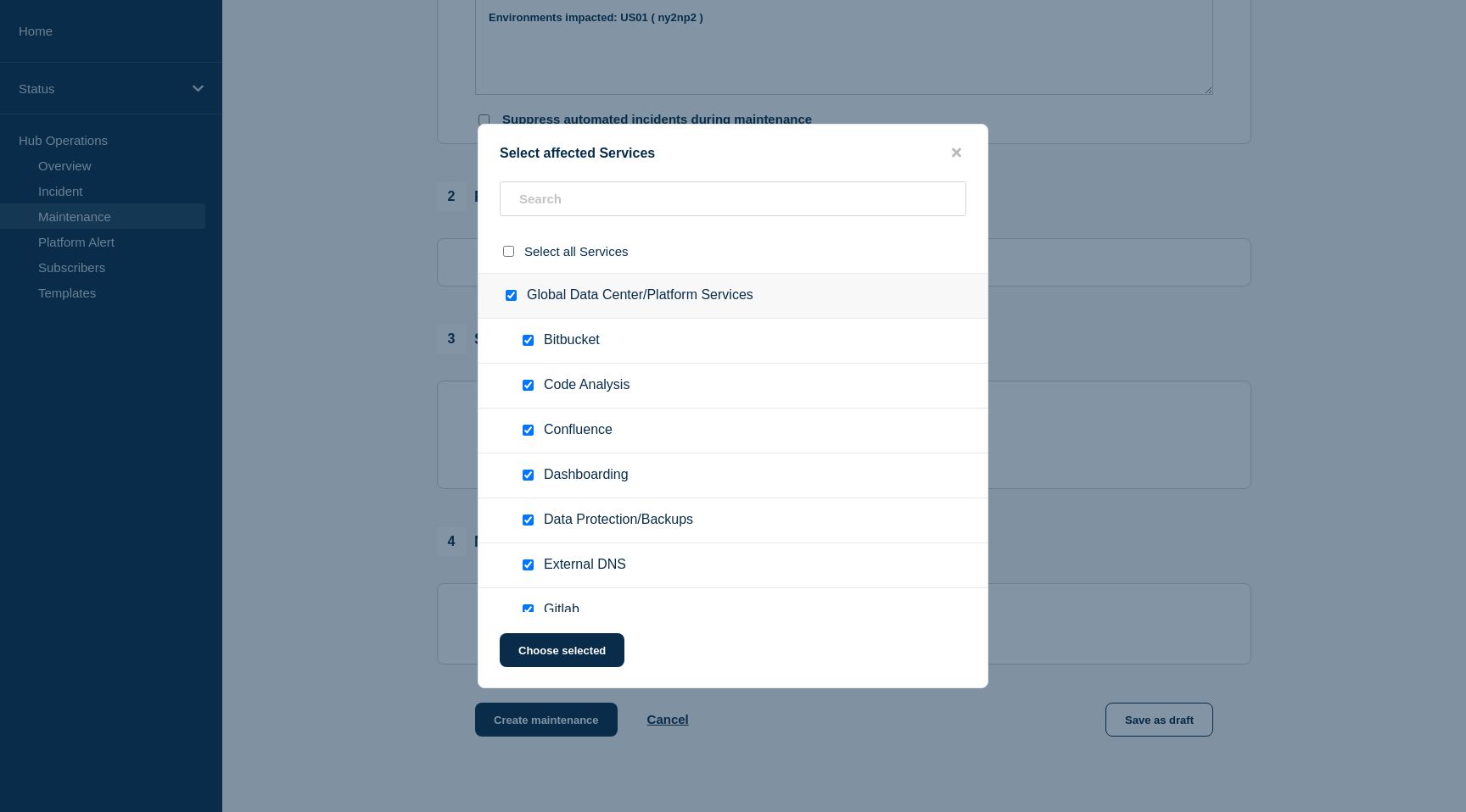
click at [529, 346] on input "Bitbucket checkbox" at bounding box center [528, 340] width 11 height 11
checkbox input "false"
click at [529, 389] on input "Code Analysis checkbox" at bounding box center [528, 385] width 11 height 11
checkbox input "false"
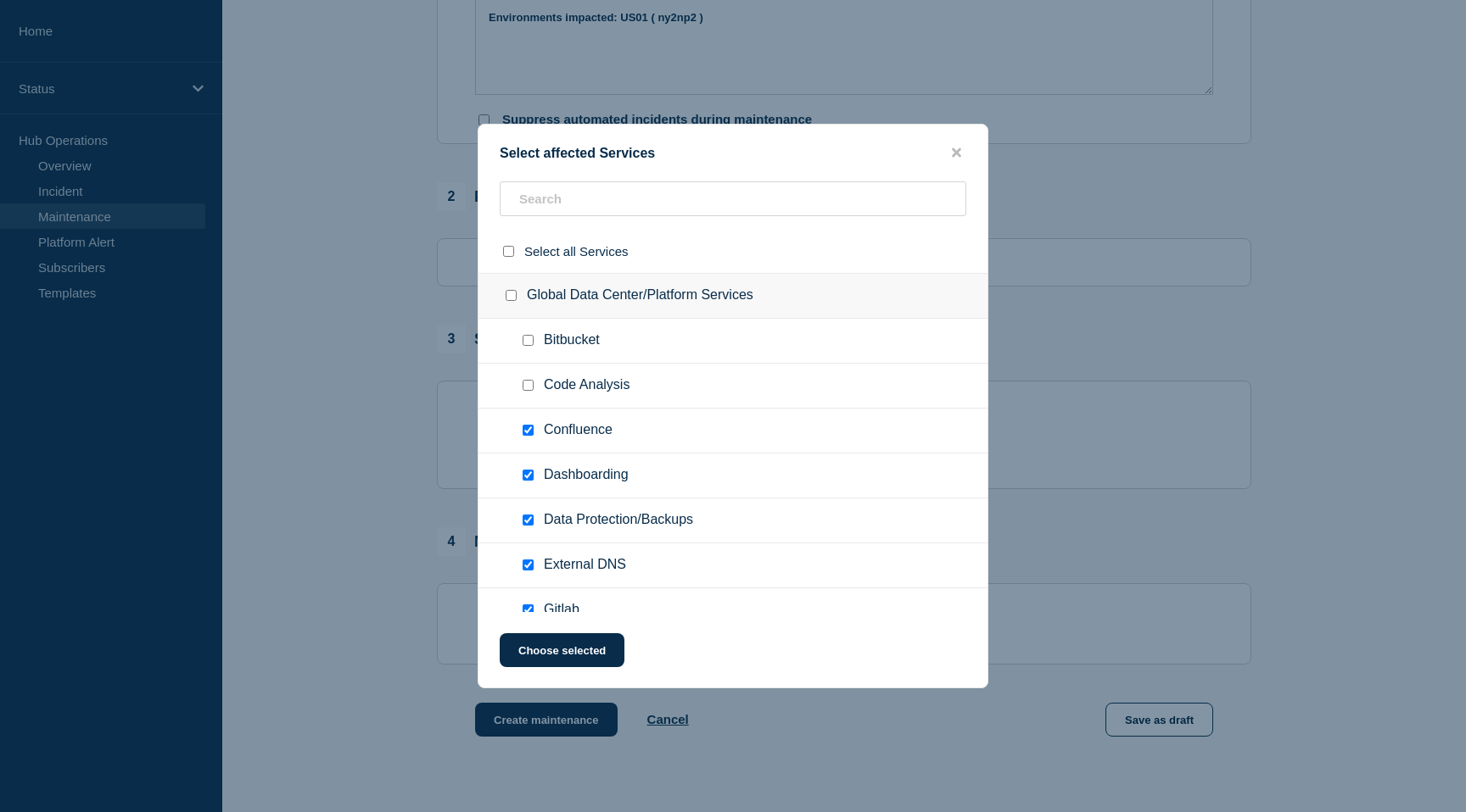
click at [530, 436] on input "Confluence checkbox" at bounding box center [528, 430] width 11 height 11
click at [525, 434] on input "Confluence checkbox" at bounding box center [528, 430] width 11 height 11
checkbox input "true"
click at [531, 391] on input "Code Analysis checkbox" at bounding box center [528, 385] width 11 height 11
checkbox input "true"
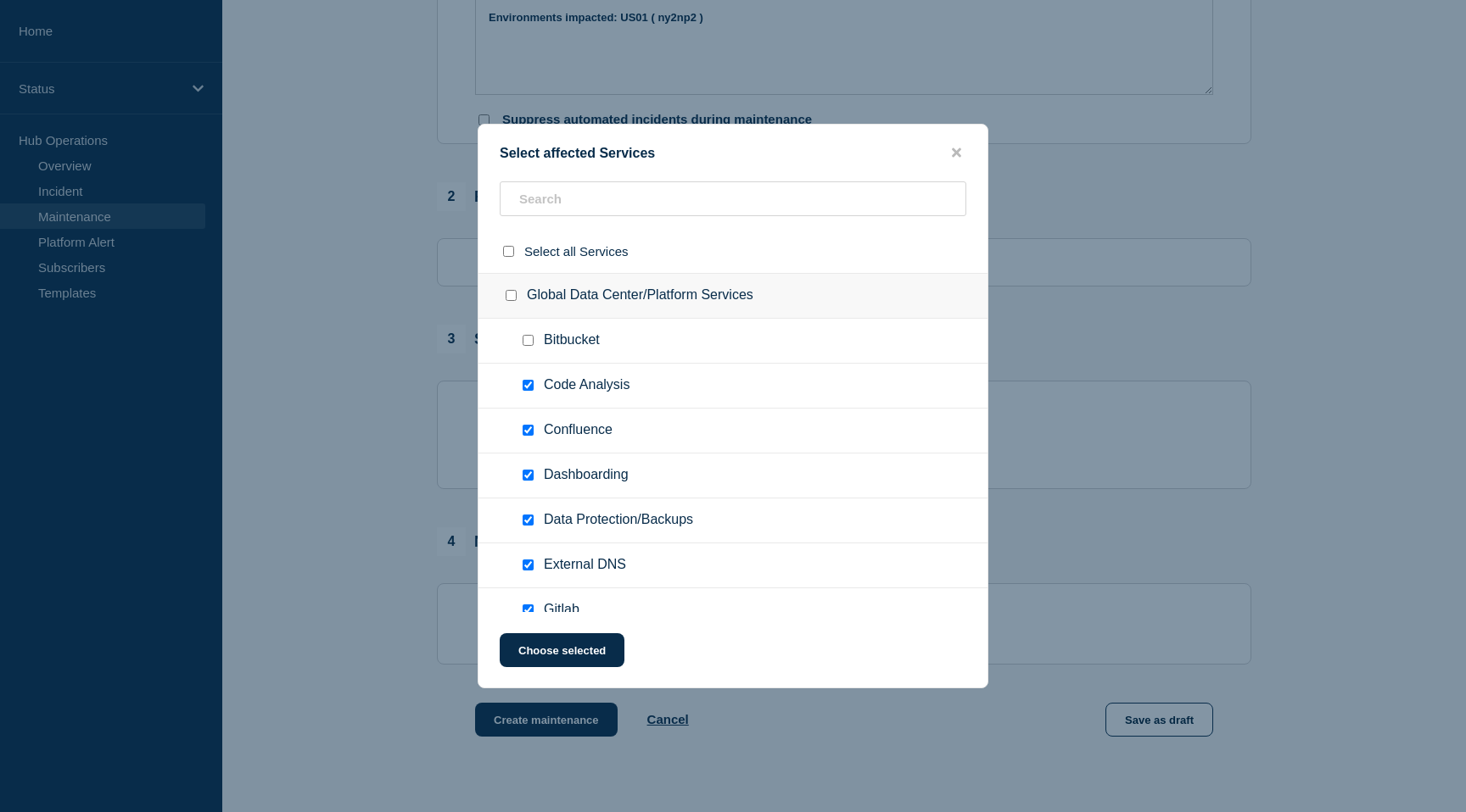
click at [531, 342] on input "Bitbucket checkbox" at bounding box center [528, 340] width 11 height 11
checkbox input "true"
click at [578, 196] on input "text" at bounding box center [733, 198] width 467 height 34
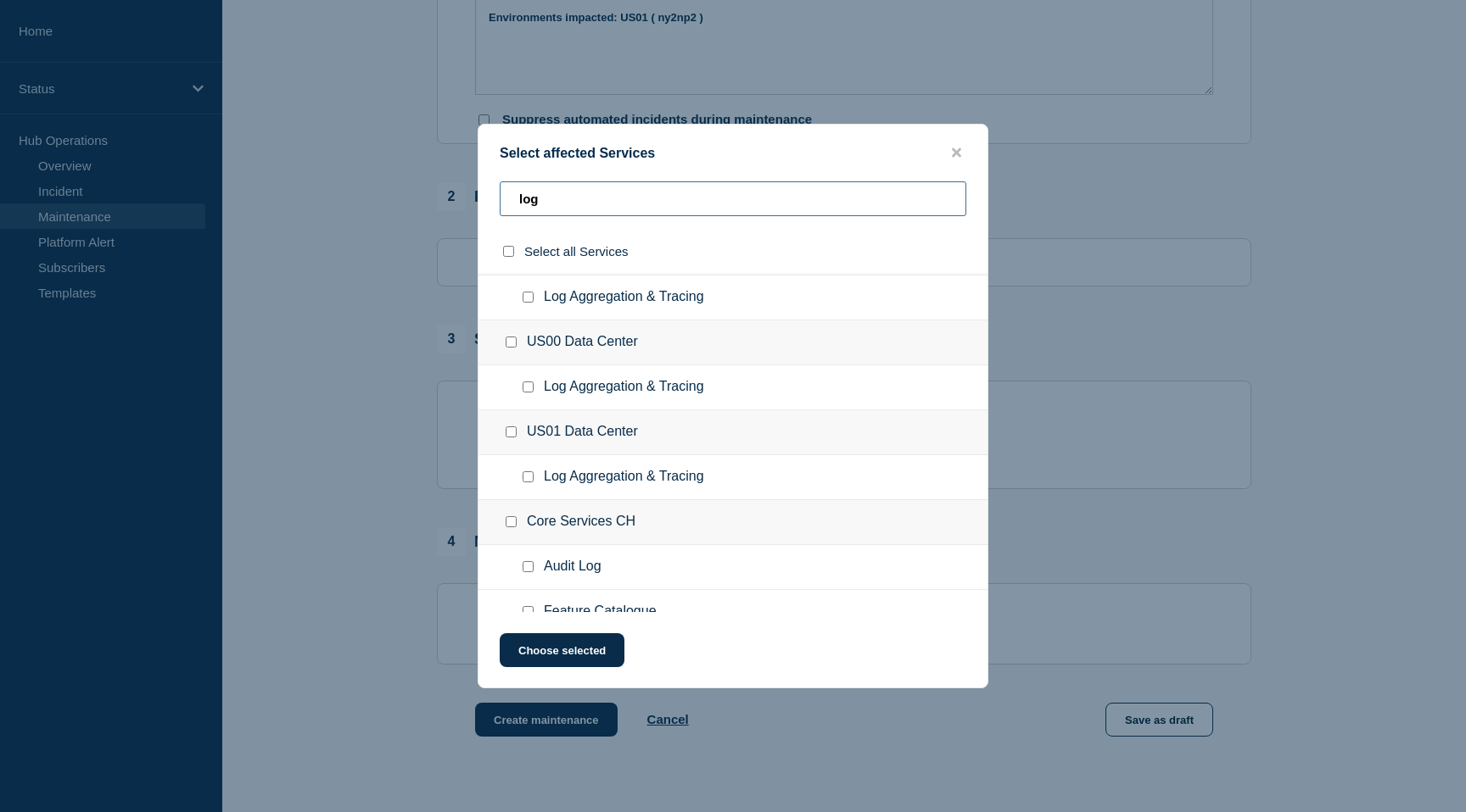
scroll to position [437, 0]
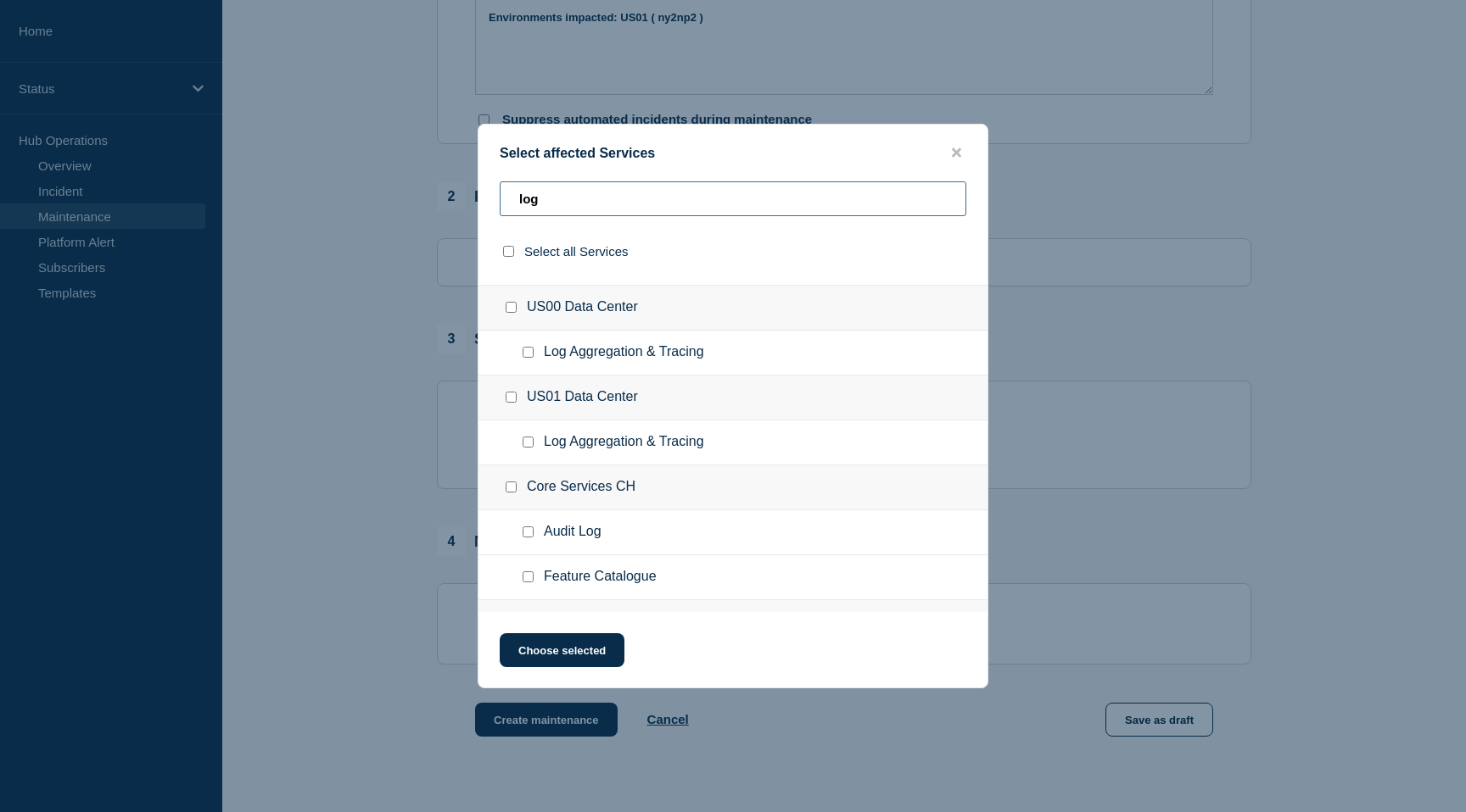
type input "log"
click at [512, 403] on input "US01 Data Center checkbox" at bounding box center [511, 397] width 11 height 11
checkbox input "true"
click at [580, 651] on button "Choose selected" at bounding box center [562, 651] width 124 height 34
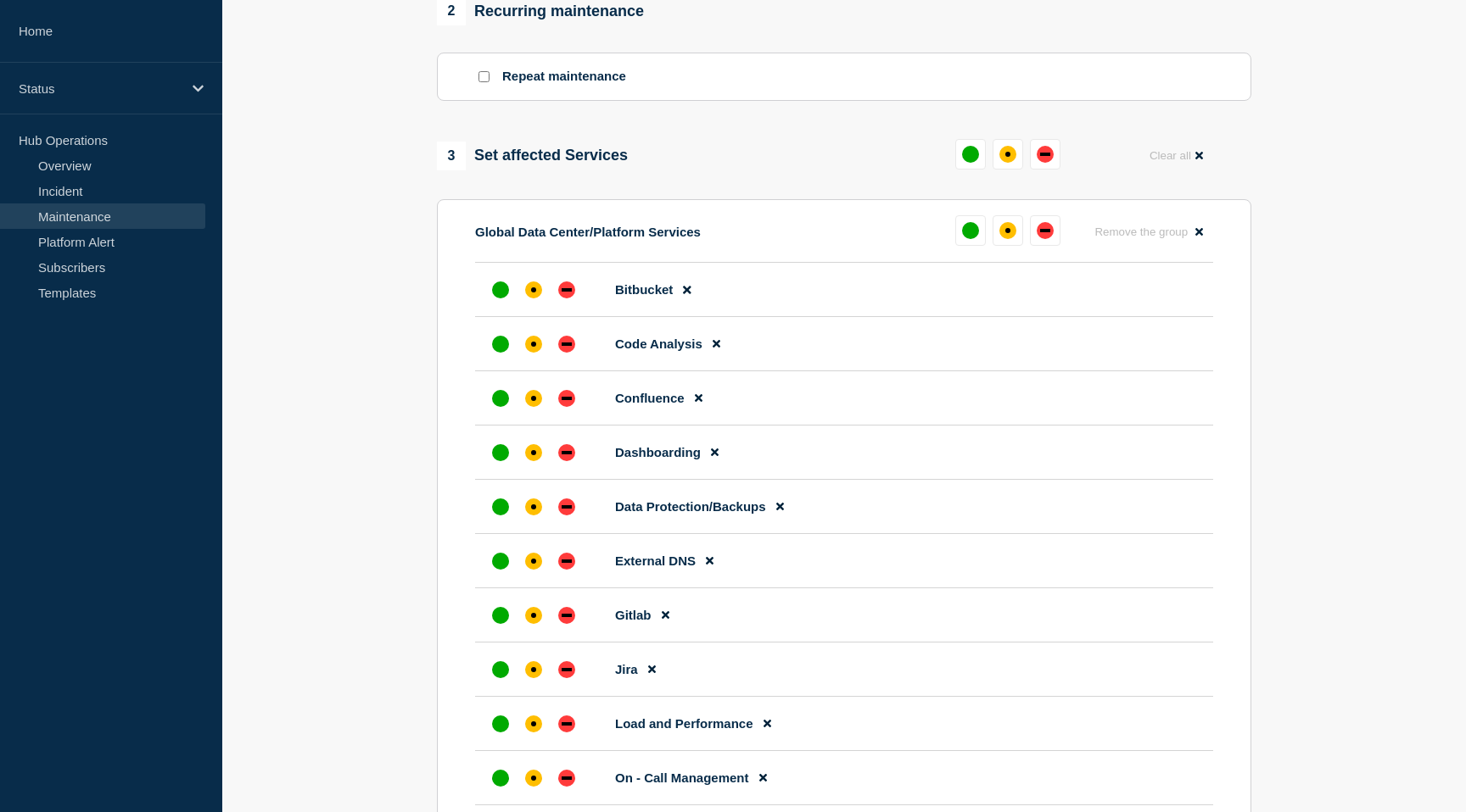
scroll to position [730, 0]
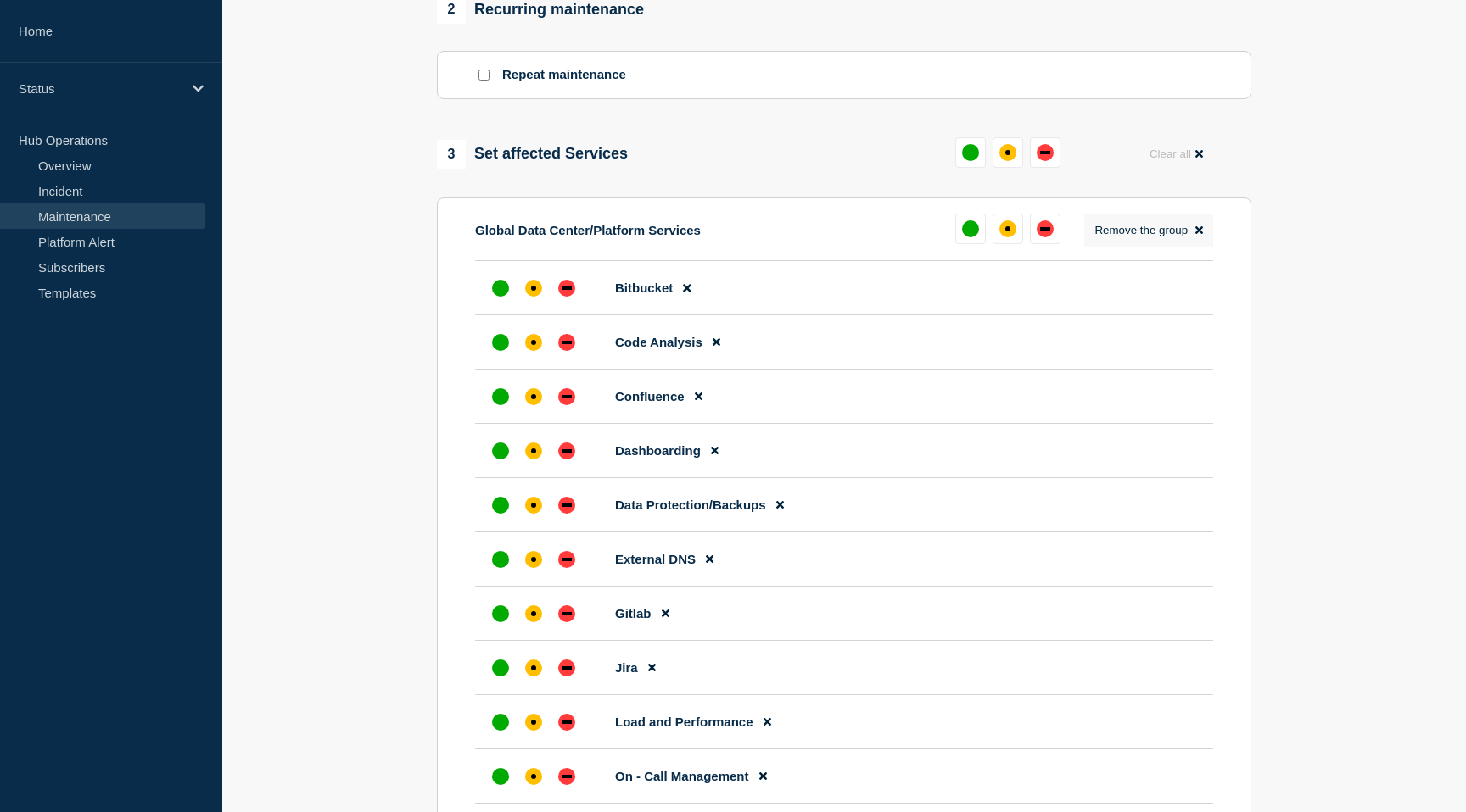
click at [1202, 235] on icon at bounding box center [1199, 230] width 8 height 11
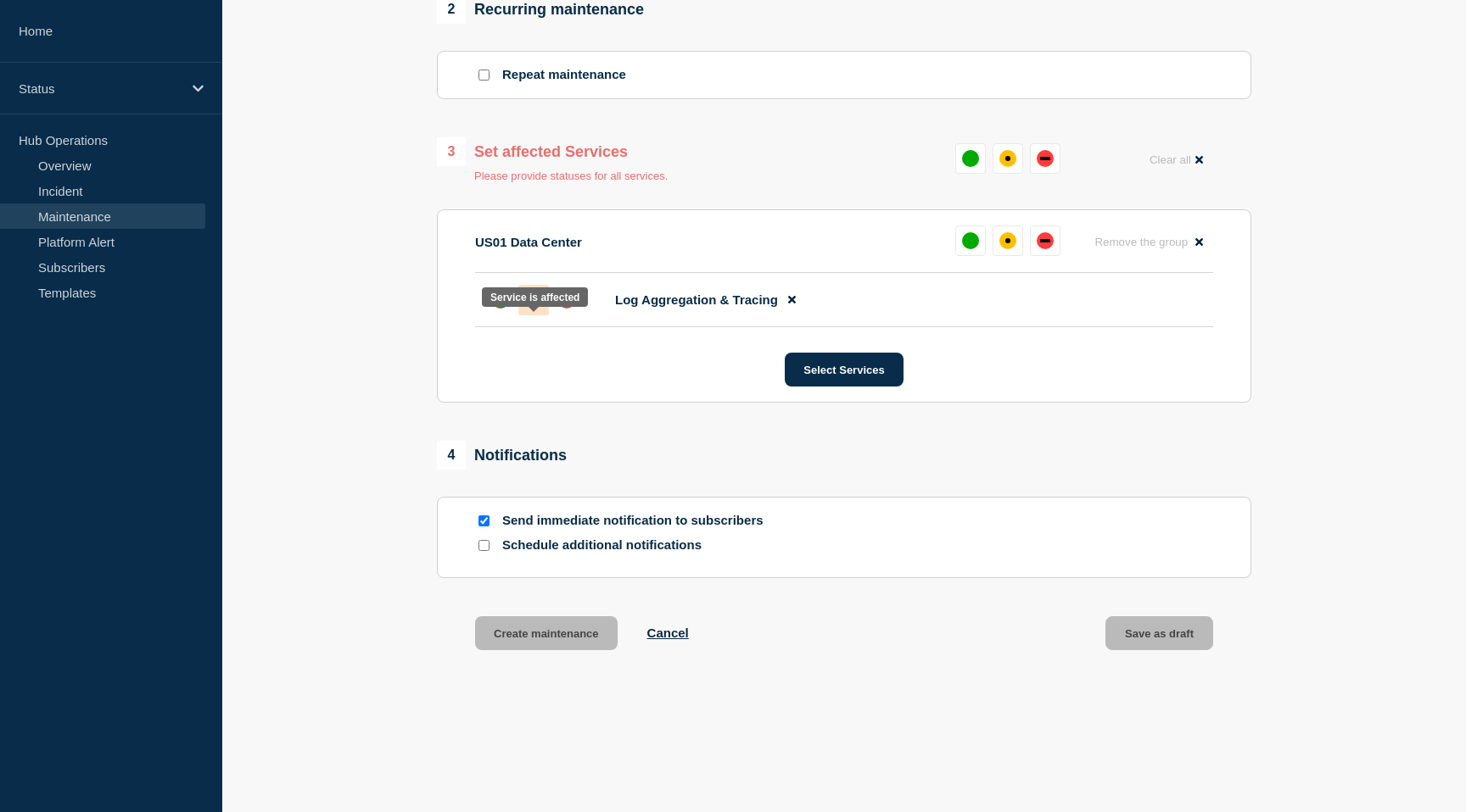
click at [533, 302] on div "affected" at bounding box center [534, 301] width 5 height 5
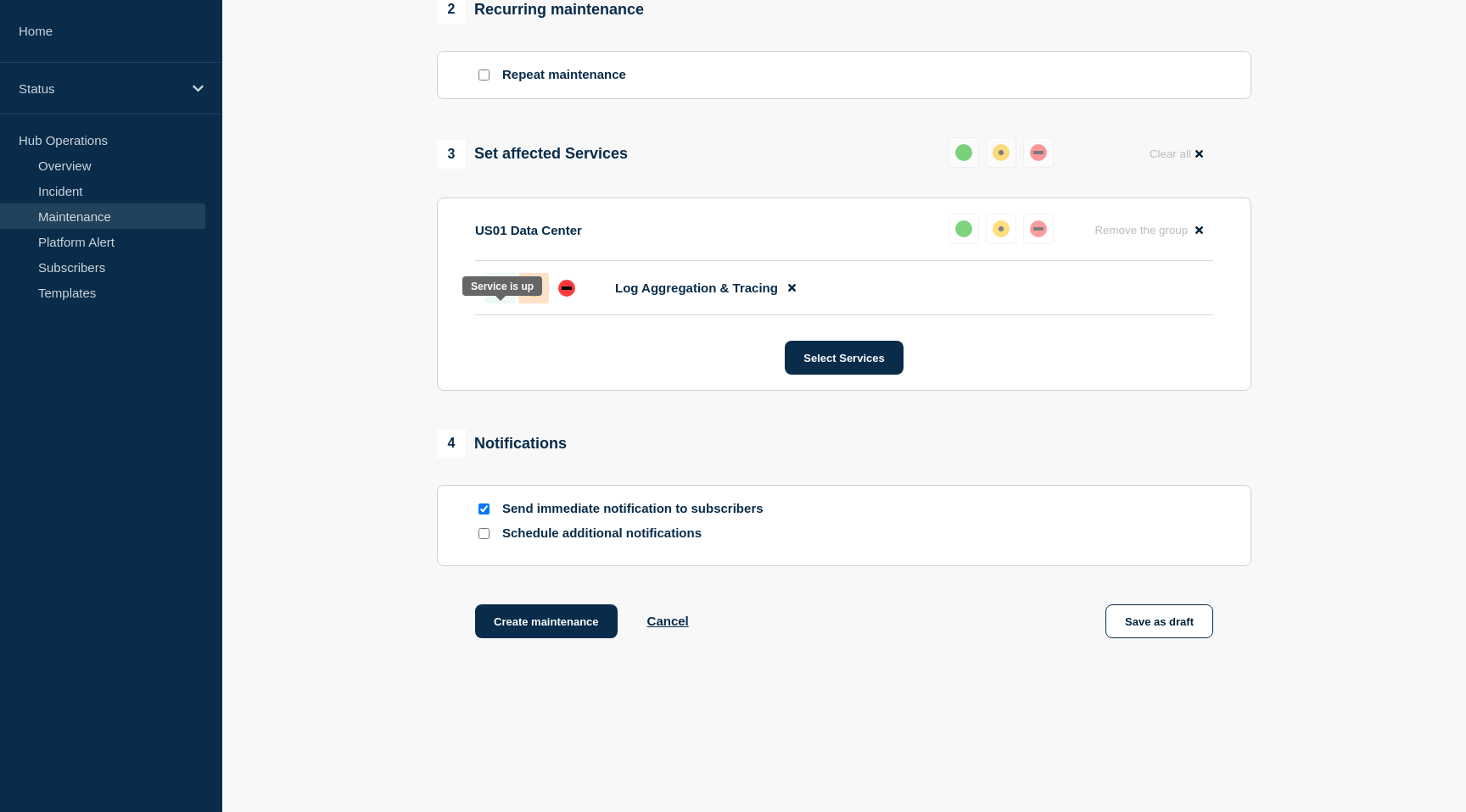
click at [508, 303] on div at bounding box center [500, 288] width 31 height 31
click at [488, 540] on input "Schedule additional notifications" at bounding box center [484, 533] width 11 height 11
checkbox input "true"
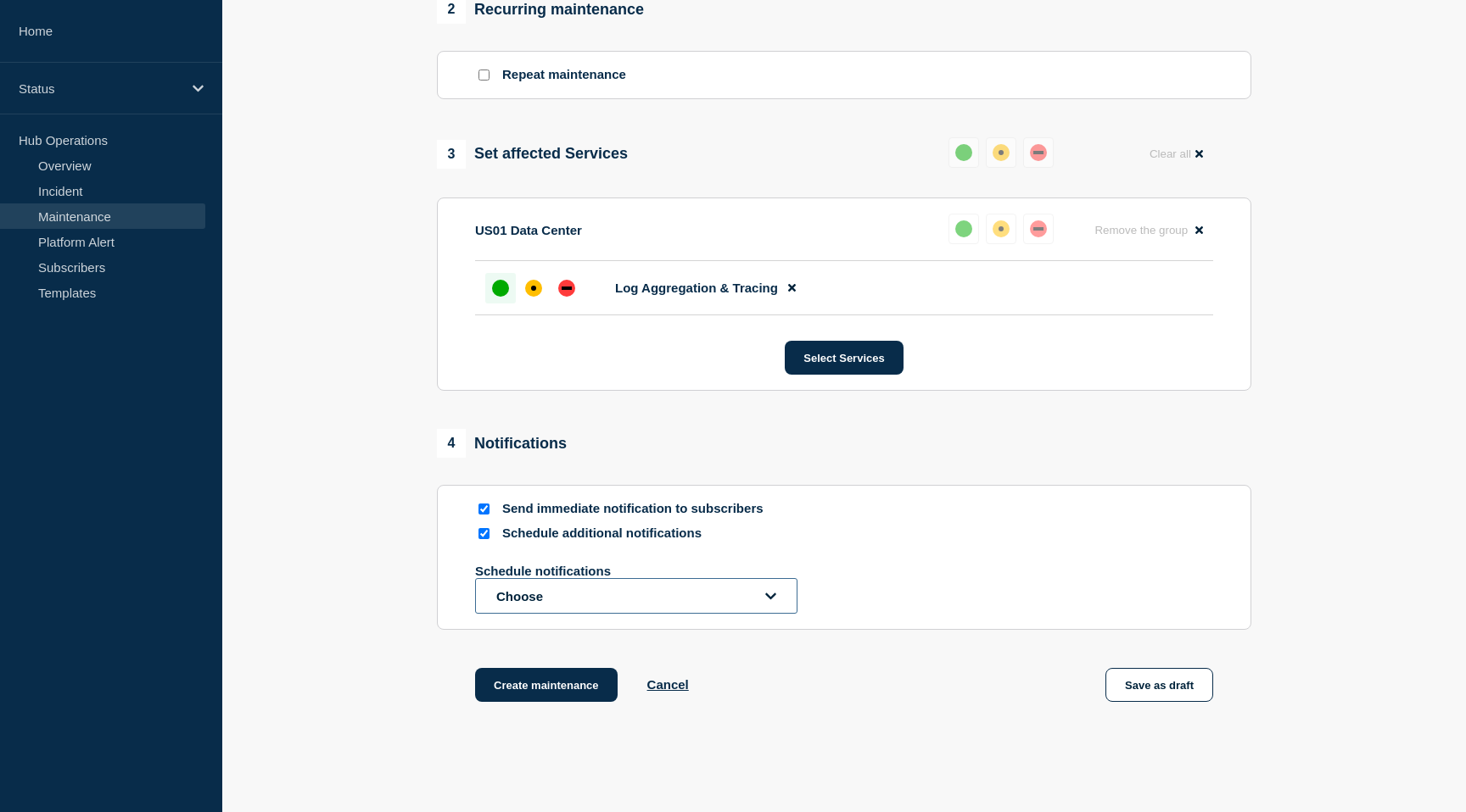
click at [488, 614] on button "Choose" at bounding box center [637, 596] width 323 height 35
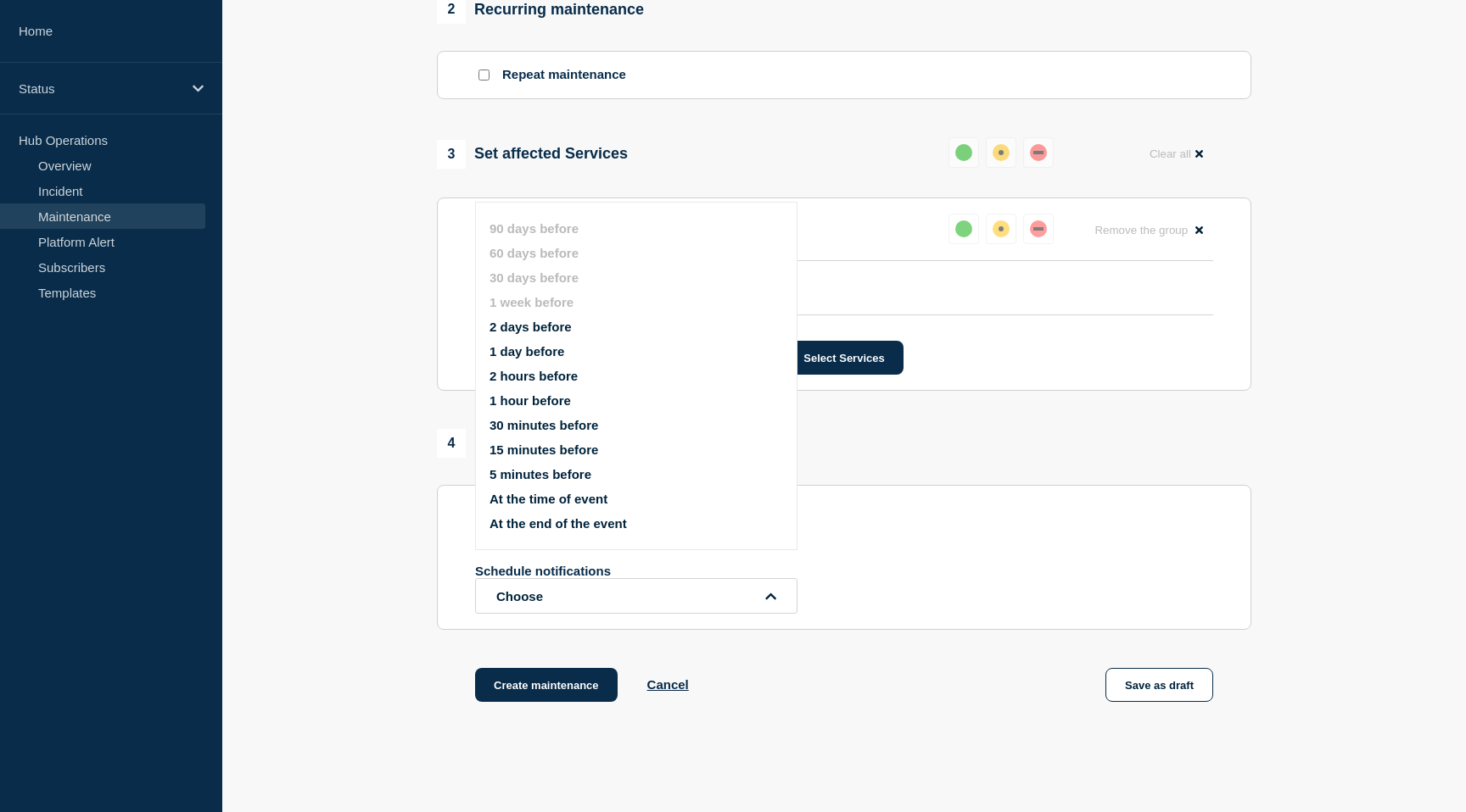
click at [545, 384] on button "2 hours before" at bounding box center [534, 376] width 88 height 14
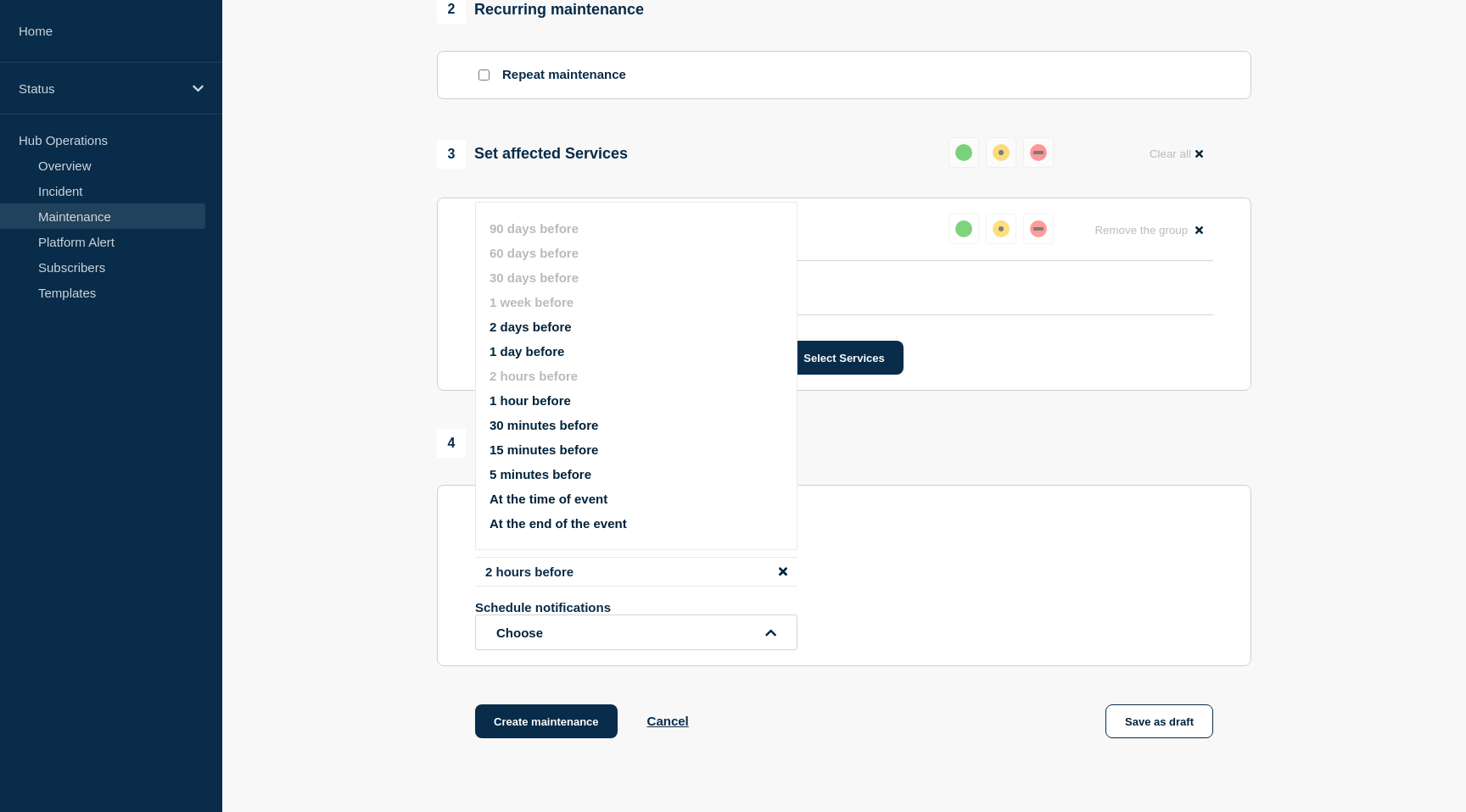
click at [551, 433] on button "30 minutes before" at bounding box center [543, 425] width 108 height 14
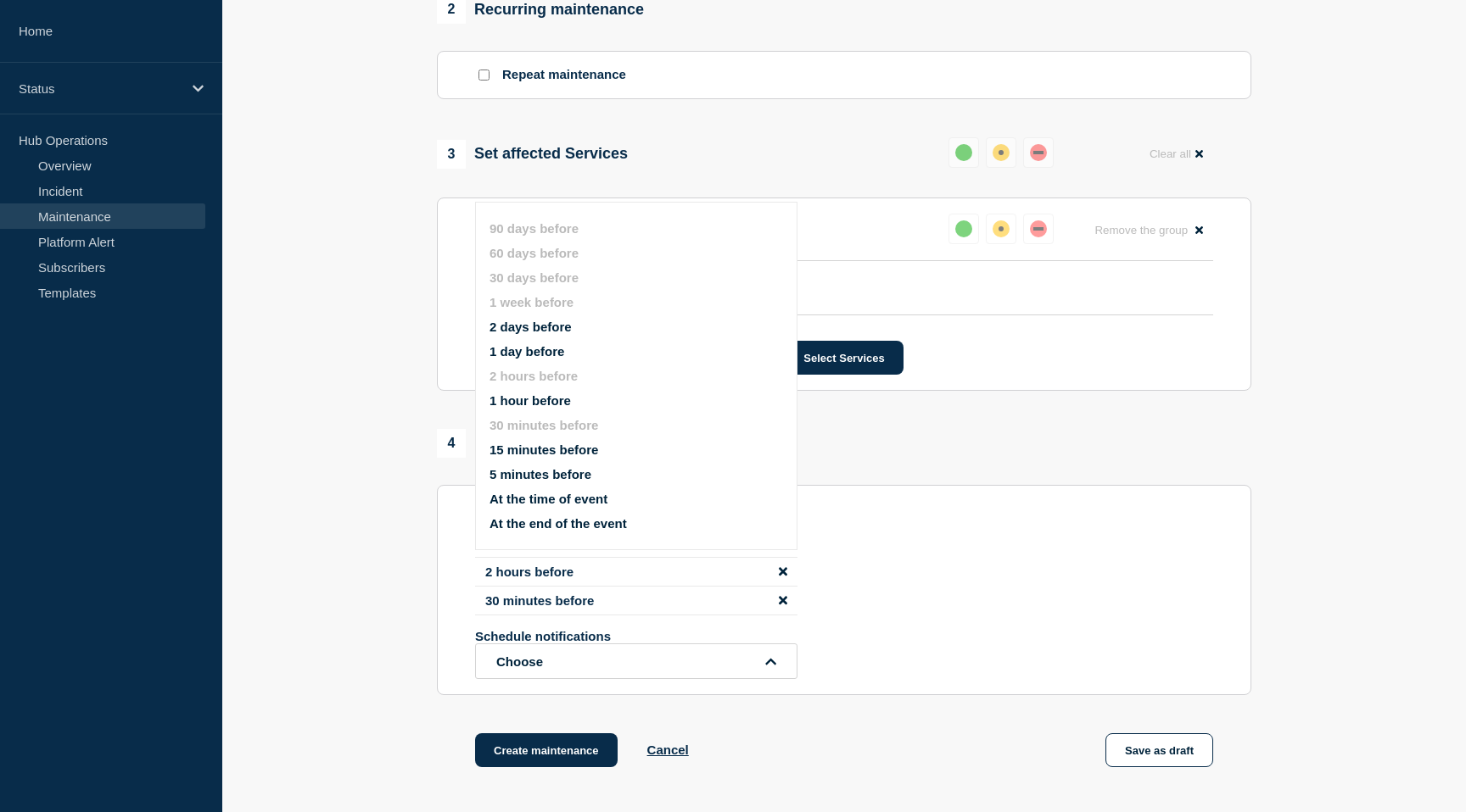
scroll to position [923, 0]
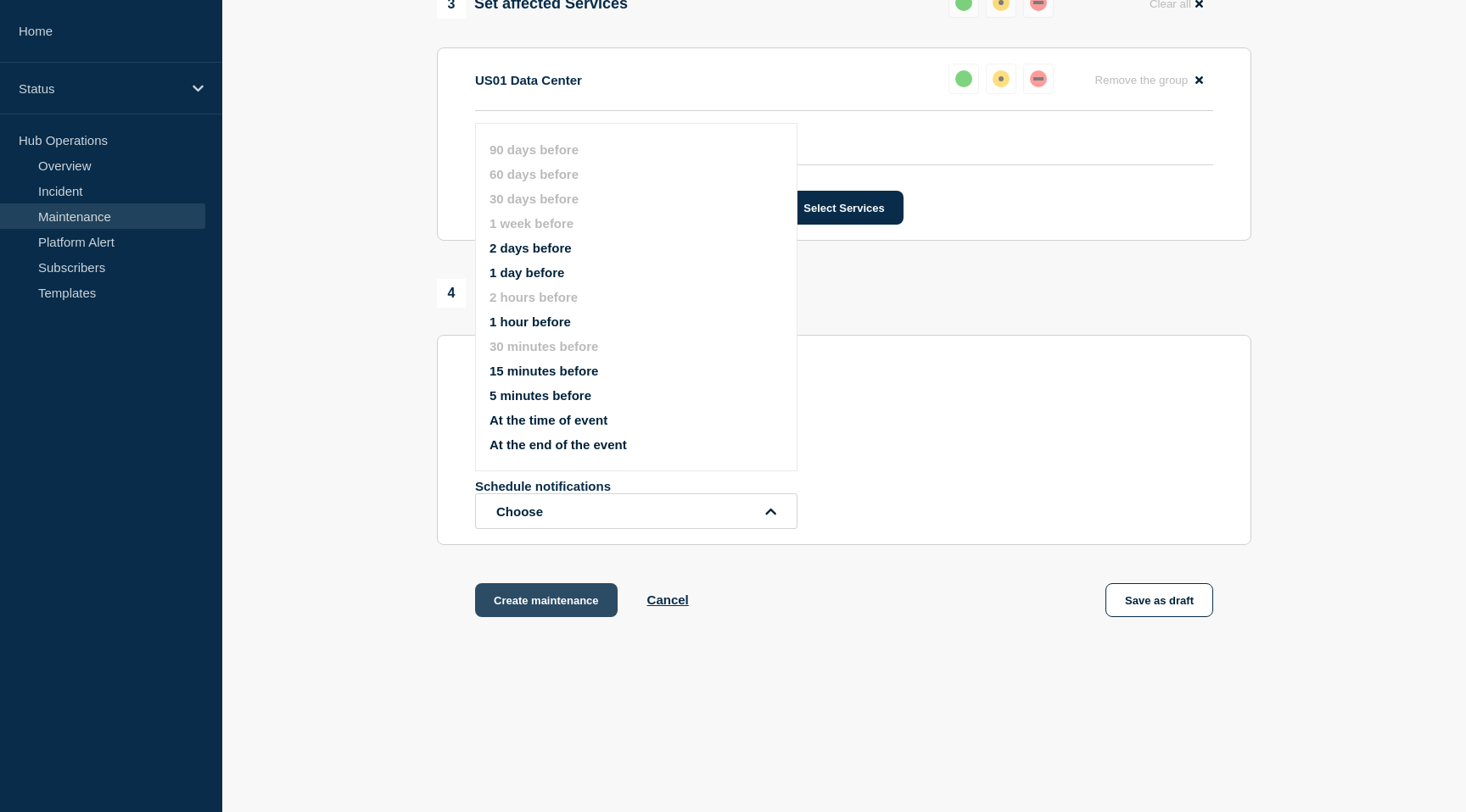
click at [582, 596] on button "Create maintenance" at bounding box center [547, 600] width 143 height 34
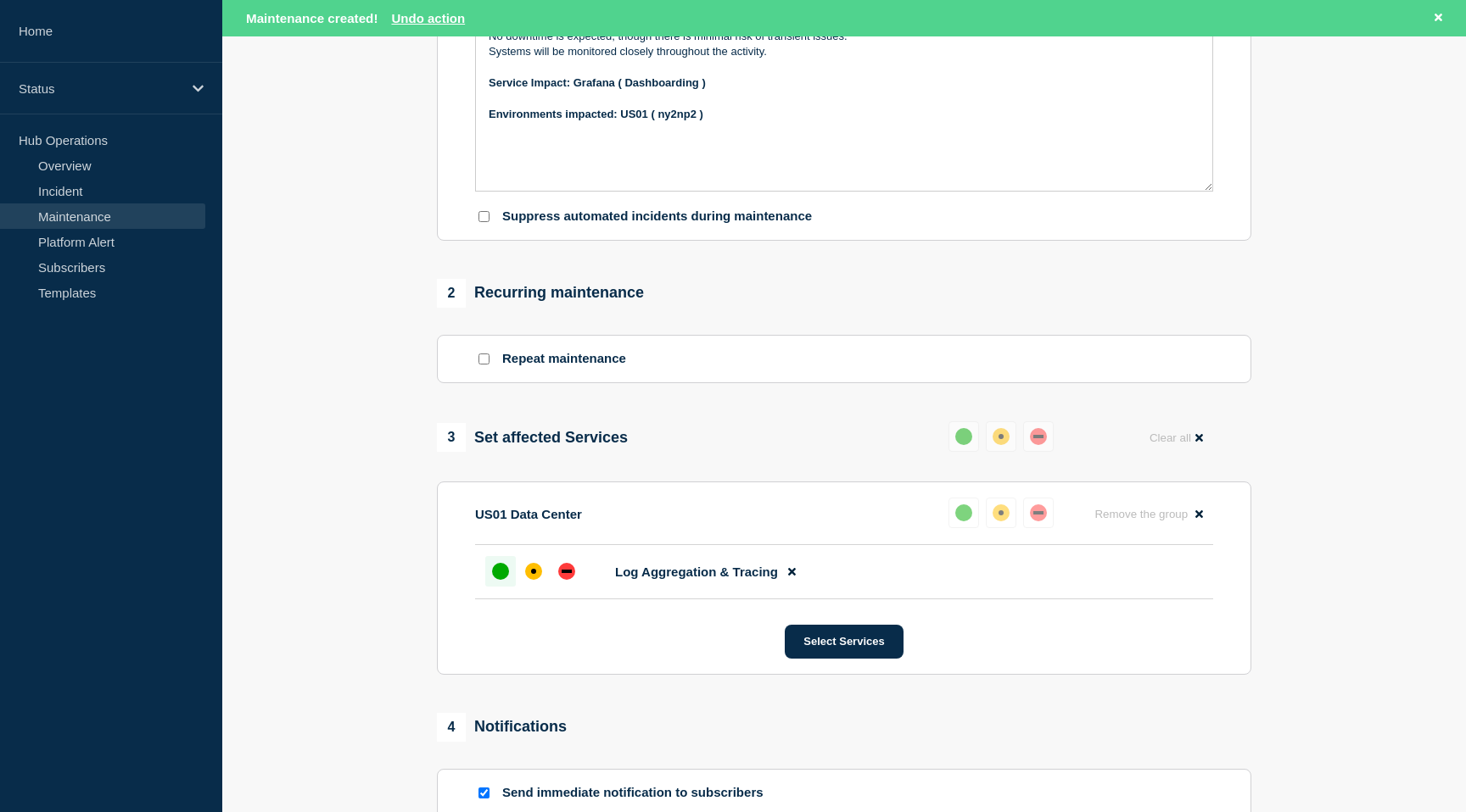
scroll to position [0, 0]
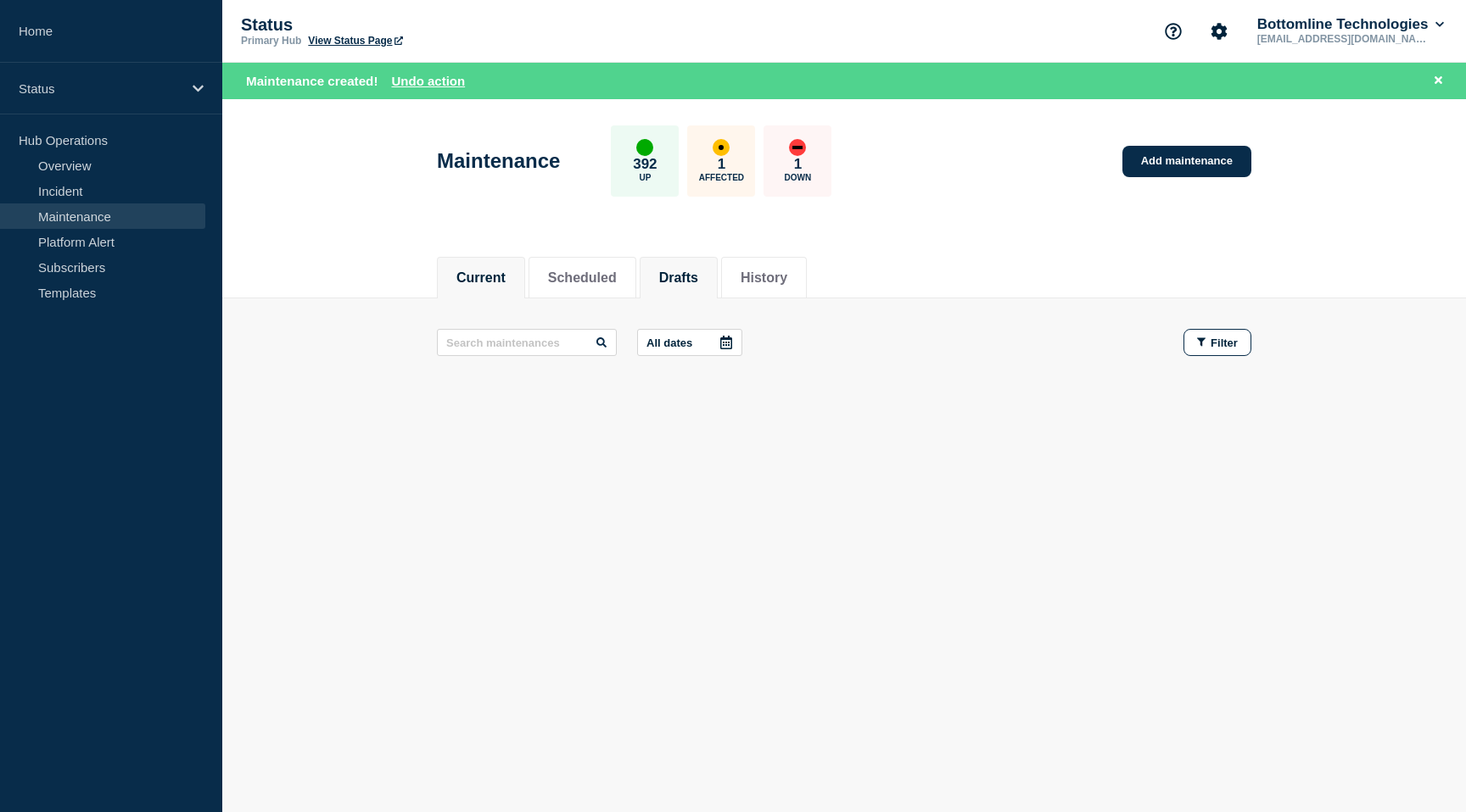
click at [662, 272] on button "Drafts" at bounding box center [678, 278] width 39 height 15
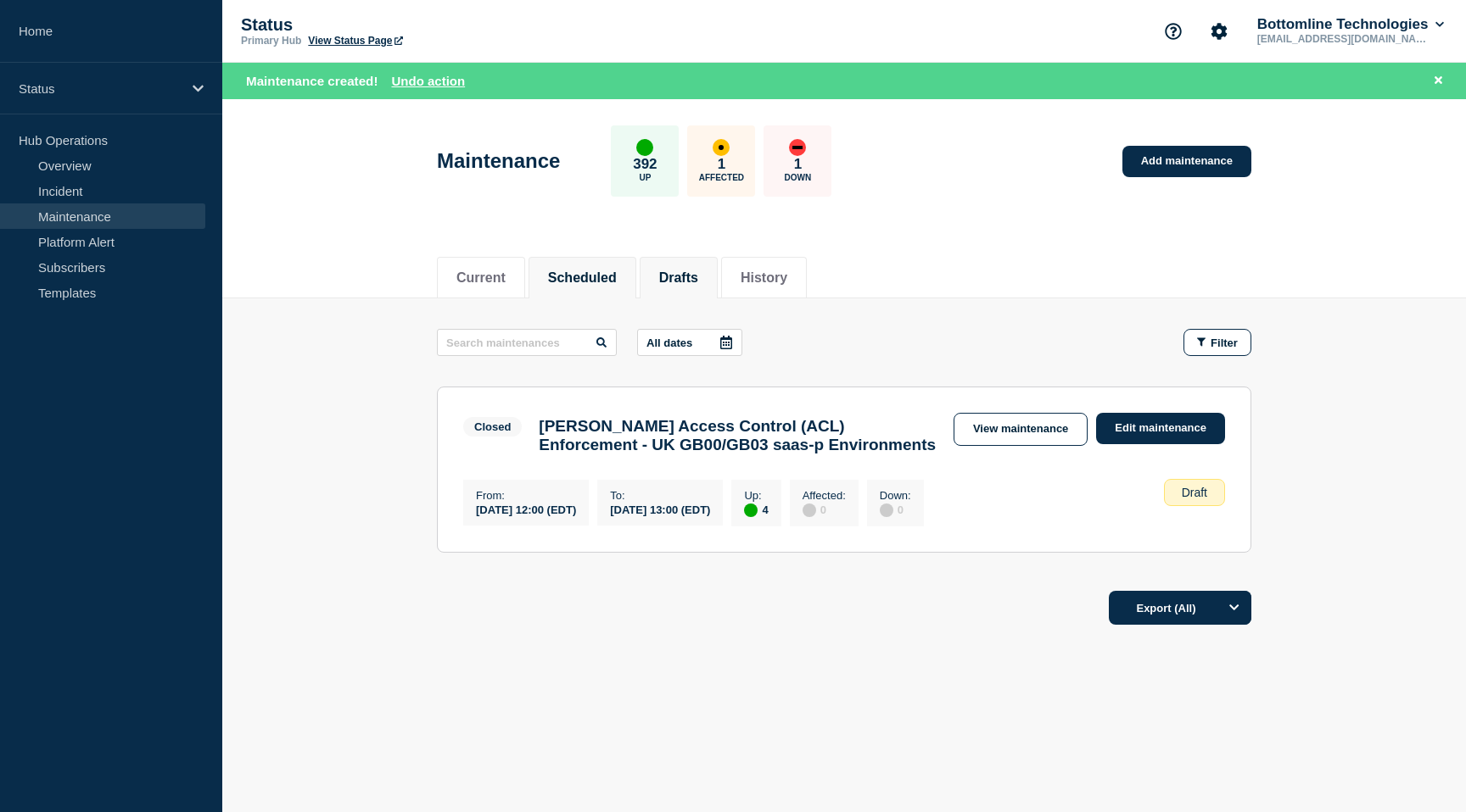
click at [581, 271] on button "Scheduled" at bounding box center [582, 278] width 69 height 15
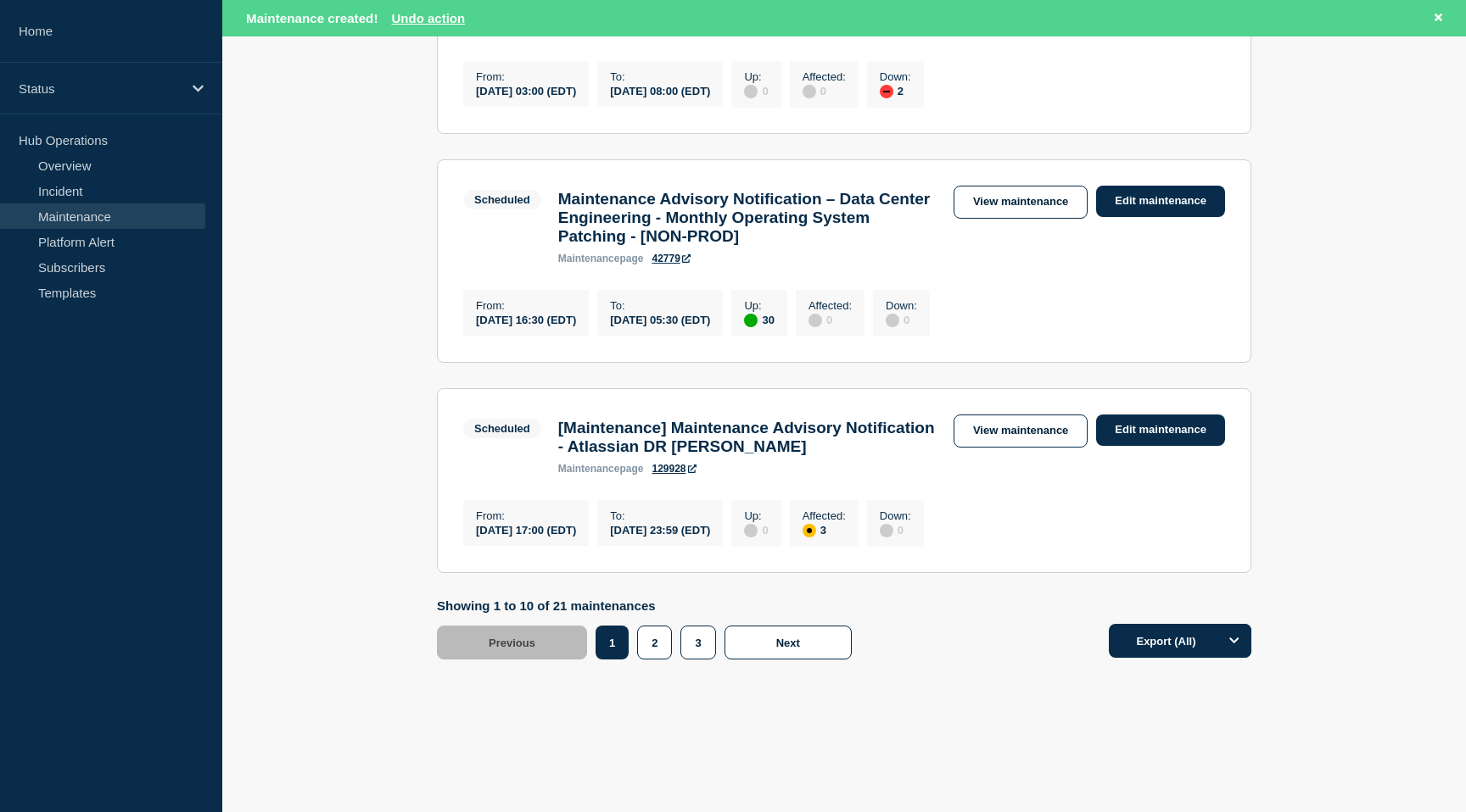
scroll to position [2113, 0]
click at [653, 637] on button "2" at bounding box center [654, 643] width 34 height 34
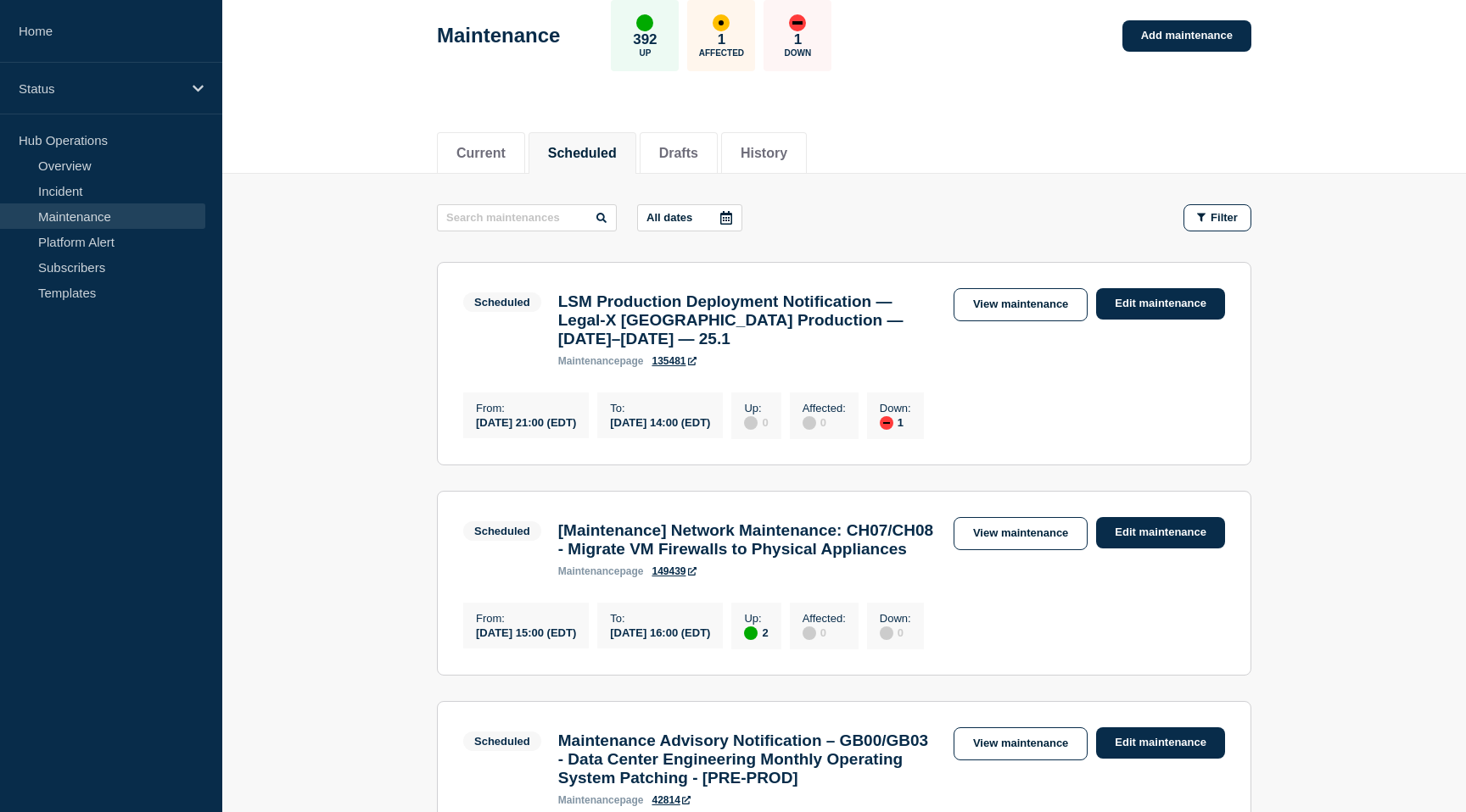
scroll to position [93, 0]
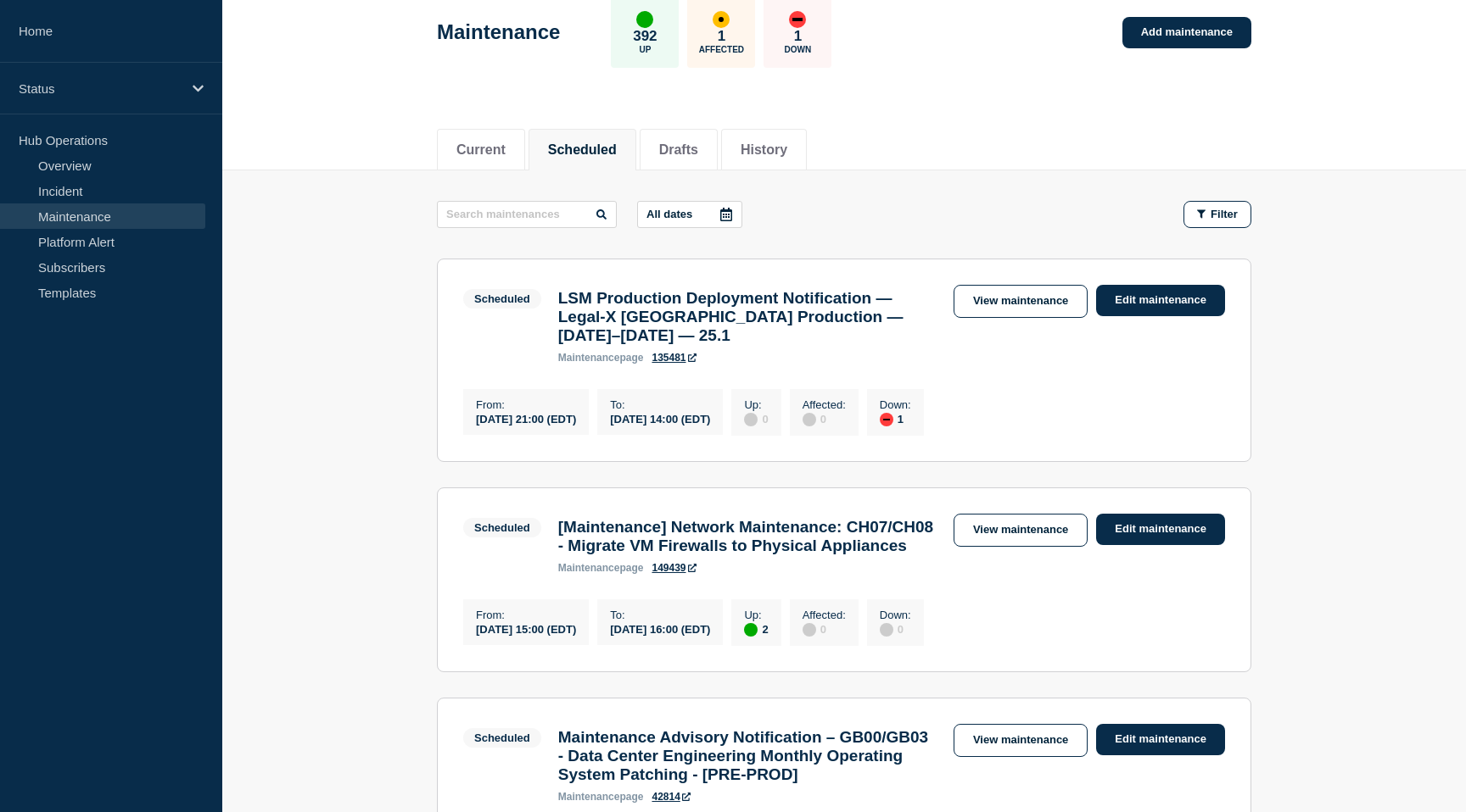
click at [684, 216] on button "All dates" at bounding box center [689, 214] width 105 height 27
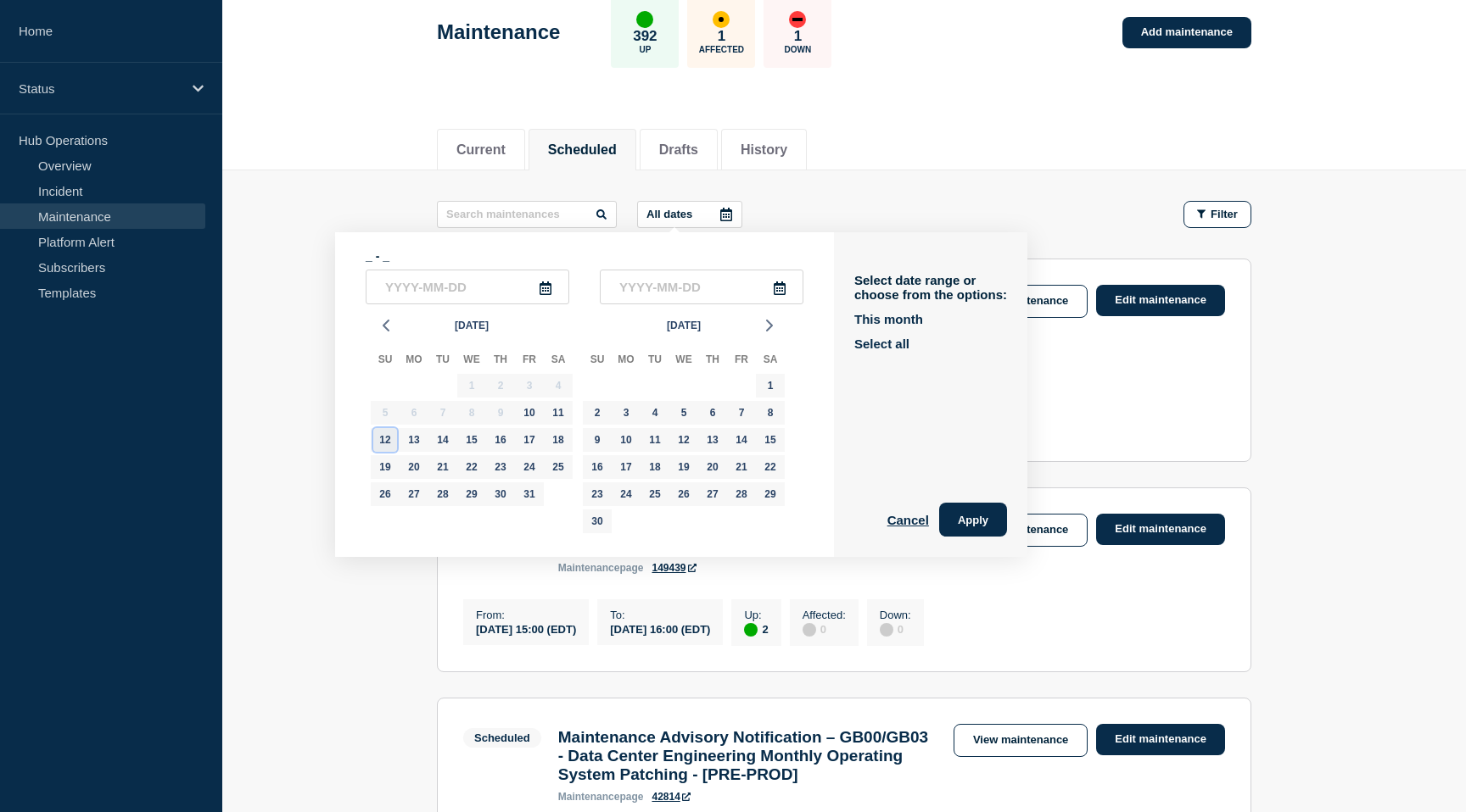
click at [386, 446] on div "12" at bounding box center [385, 440] width 24 height 24
type input "[DATE]"
click at [388, 451] on div "12" at bounding box center [385, 440] width 24 height 24
type input "[DATE]"
click at [388, 451] on div "12" at bounding box center [385, 440] width 24 height 24
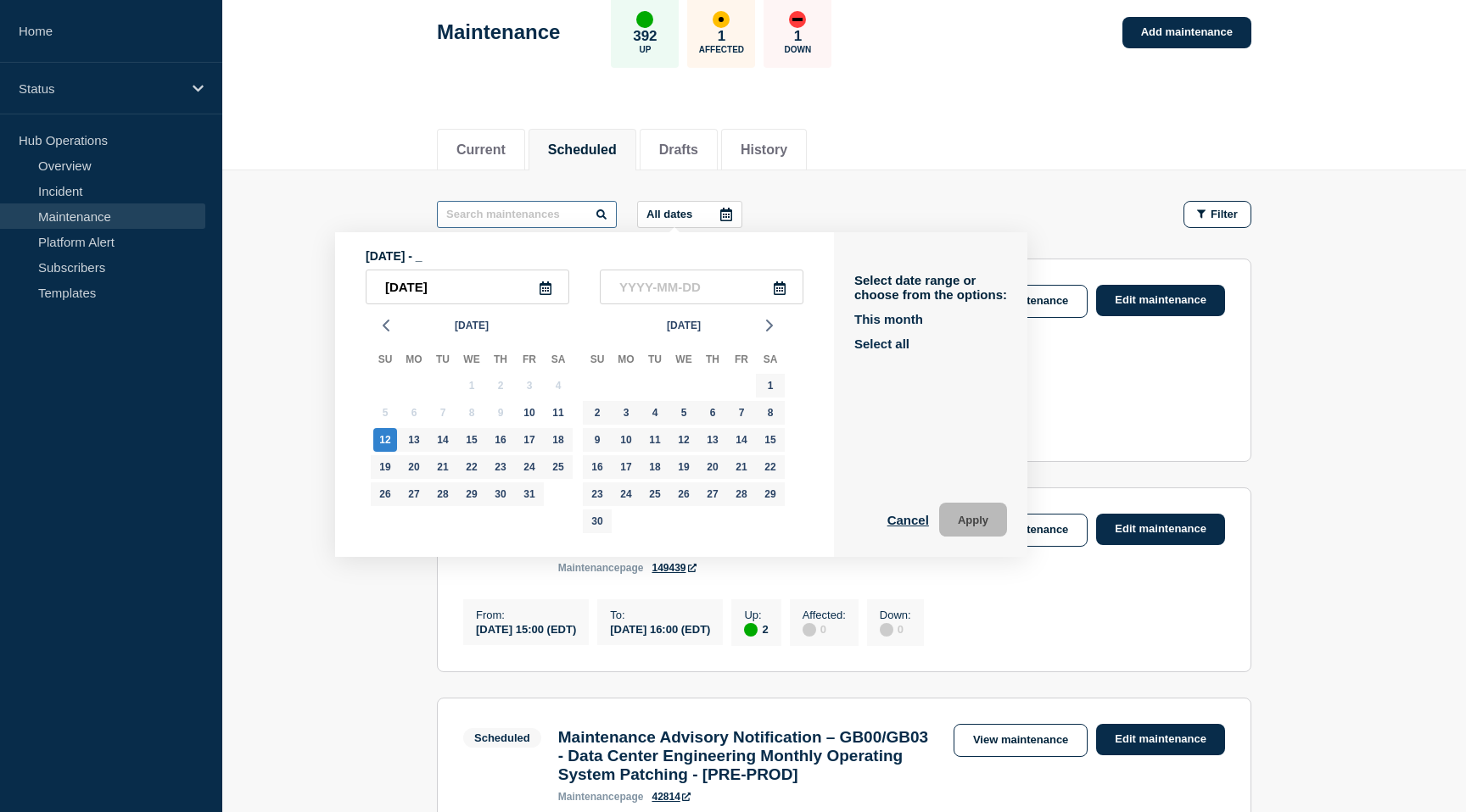
click at [590, 211] on input "text" at bounding box center [527, 214] width 180 height 27
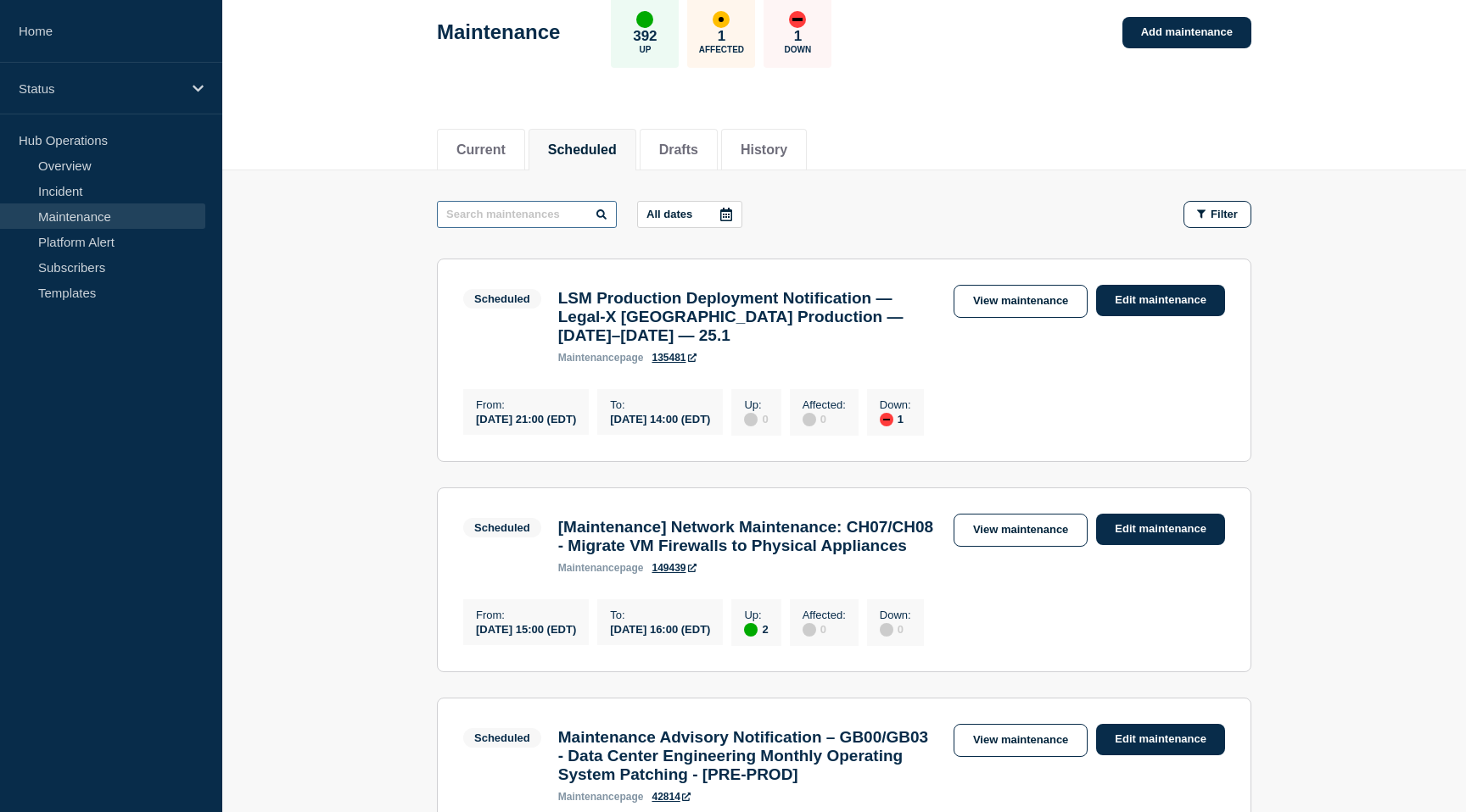
click at [589, 212] on input "text" at bounding box center [527, 214] width 180 height 27
type input "sre-otel"
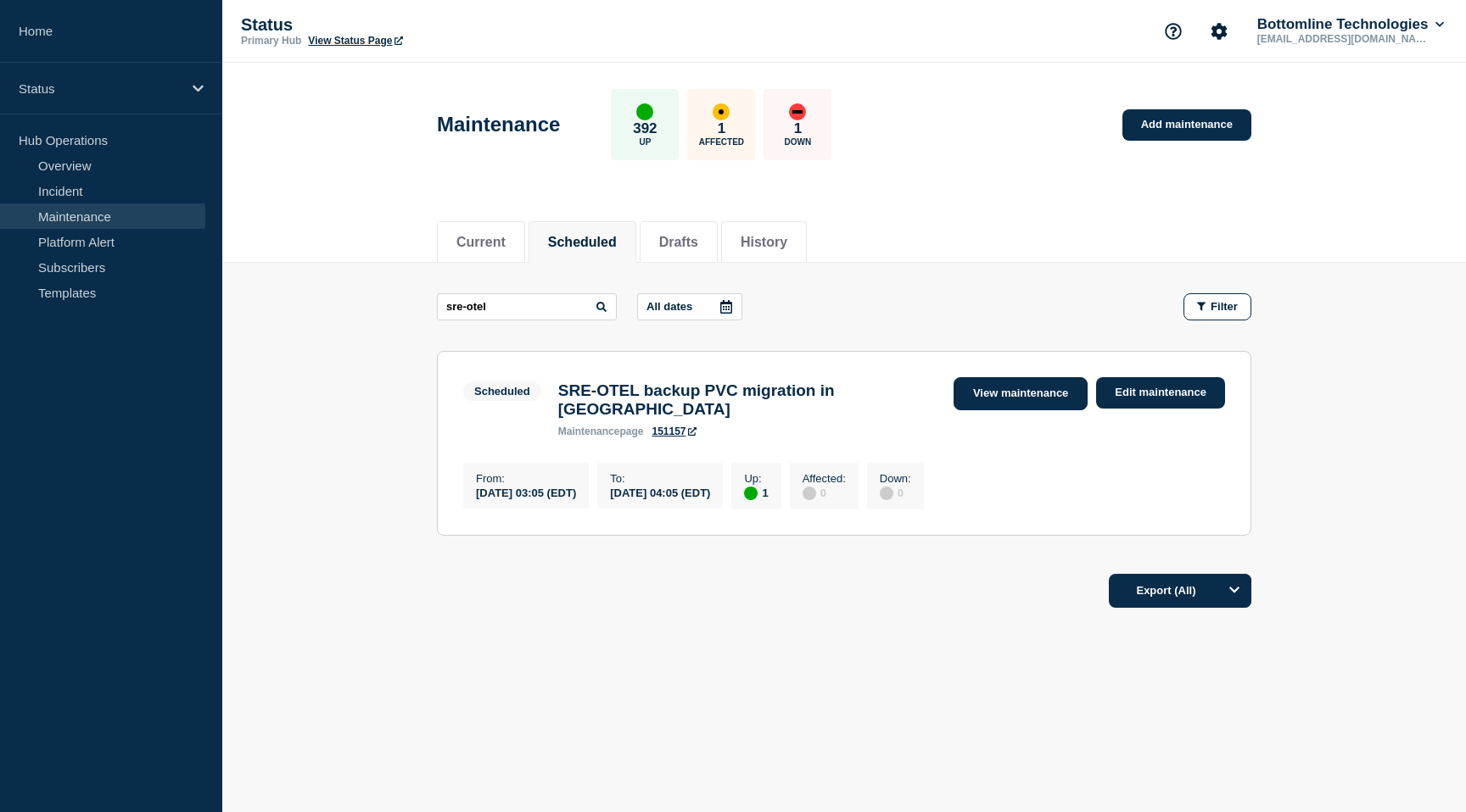
click at [993, 404] on link "View maintenance" at bounding box center [1021, 394] width 134 height 34
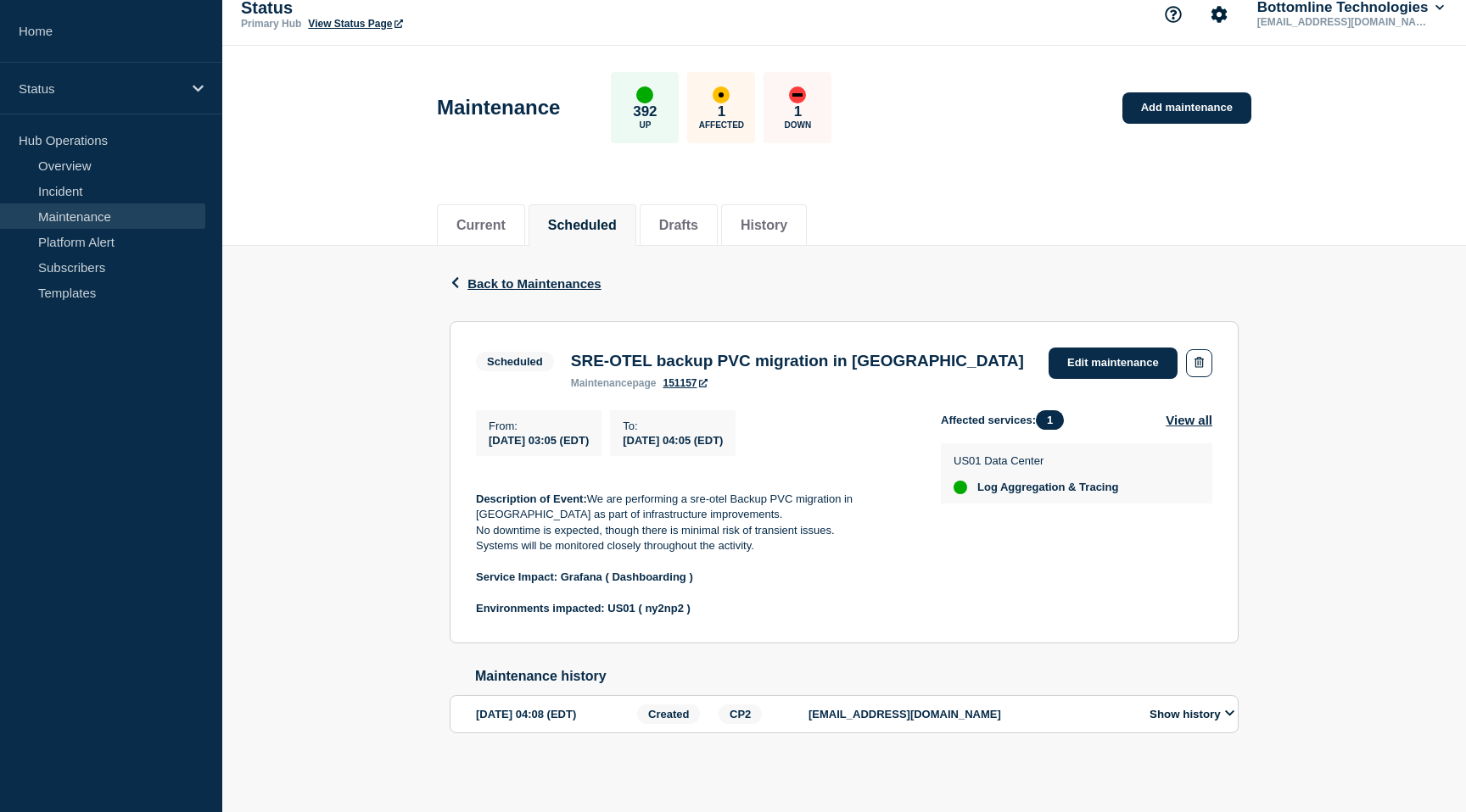
scroll to position [14, 0]
